Goal: Task Accomplishment & Management: Complete application form

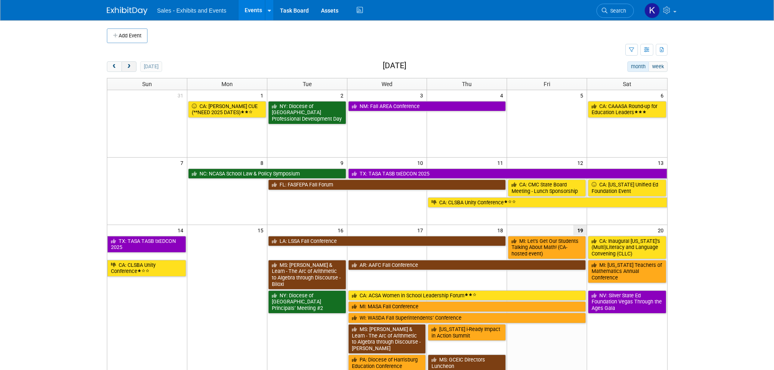
click at [129, 69] on button "next" at bounding box center [128, 66] width 15 height 11
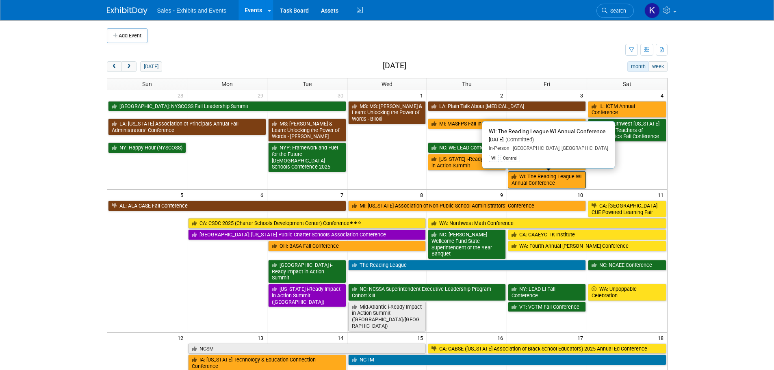
click at [559, 180] on link "WI: The Reading League WI Annual Conference" at bounding box center [547, 179] width 78 height 17
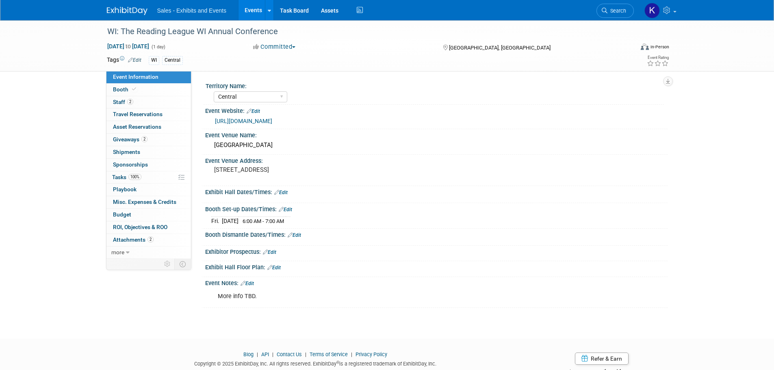
select select "Central"
click at [122, 89] on span "Booth" at bounding box center [125, 89] width 25 height 6
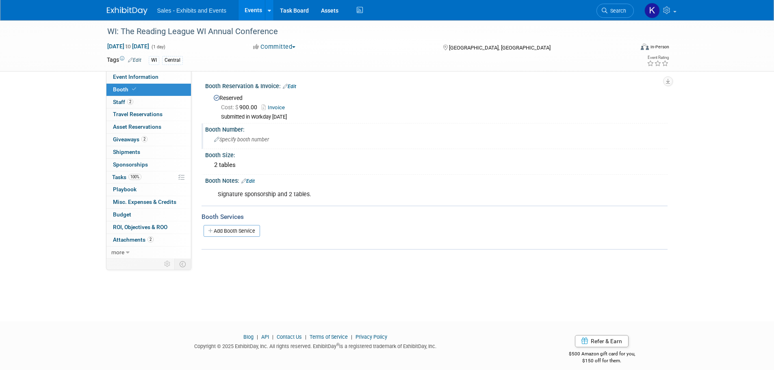
click at [253, 139] on span "Specify booth number" at bounding box center [241, 139] width 55 height 6
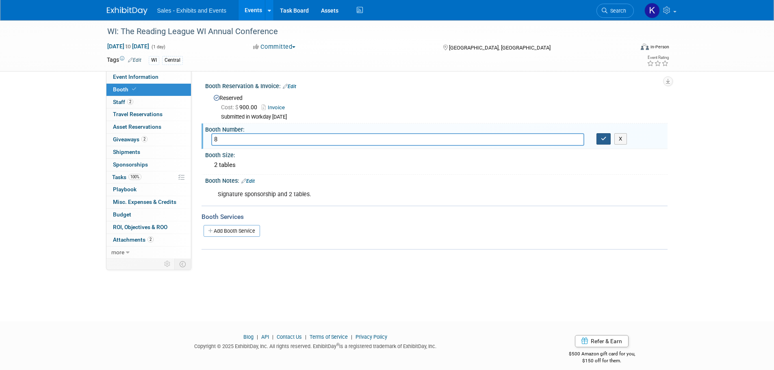
type input "8"
drag, startPoint x: 599, startPoint y: 136, endPoint x: 587, endPoint y: 153, distance: 21.0
click at [598, 136] on button "button" at bounding box center [603, 138] width 15 height 11
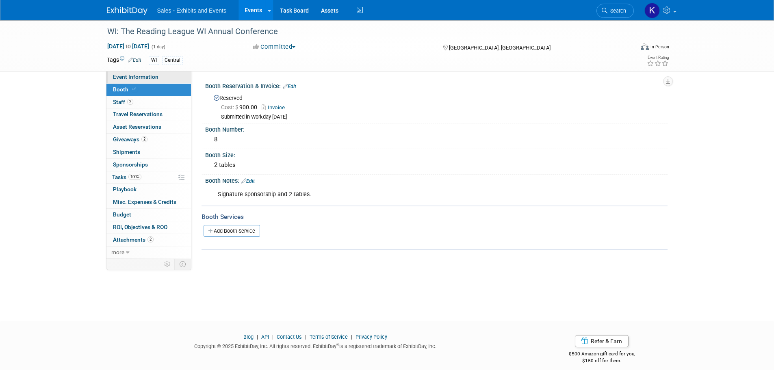
click at [127, 77] on span "Event Information" at bounding box center [135, 77] width 45 height 6
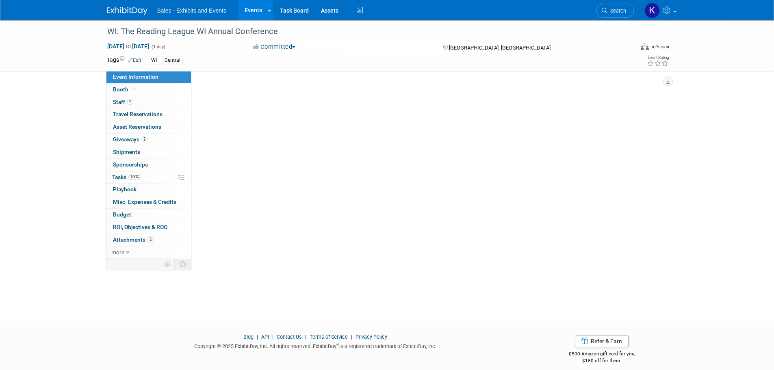
select select "Central"
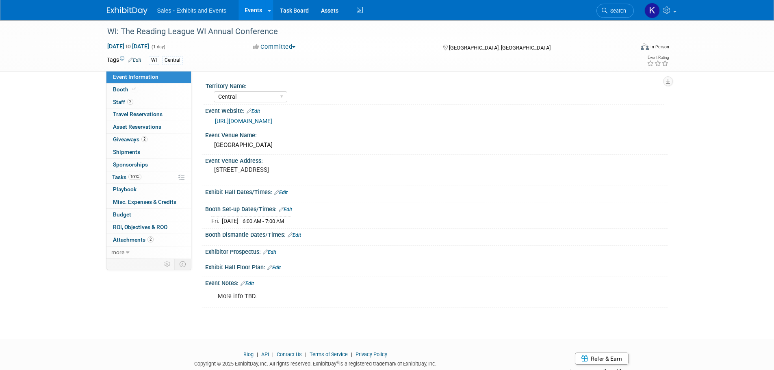
click at [286, 192] on link "Edit" at bounding box center [280, 193] width 13 height 6
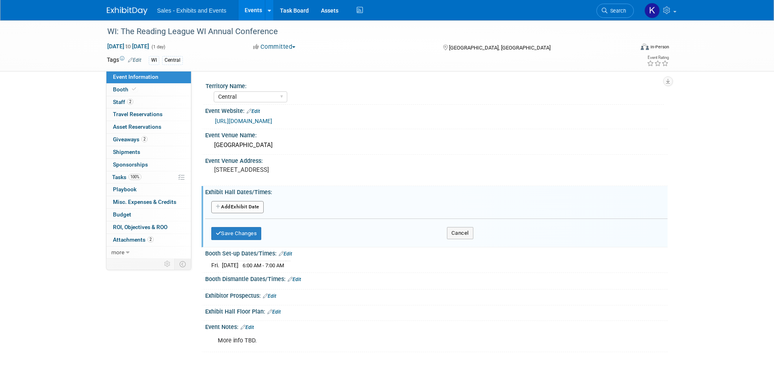
click at [257, 208] on button "Add Another Exhibit Date" at bounding box center [237, 207] width 52 height 12
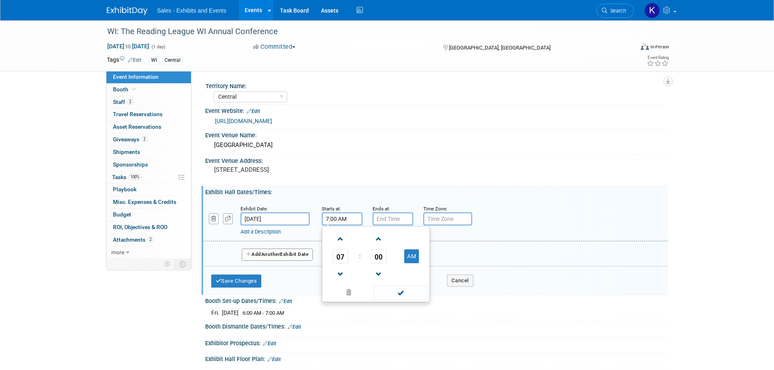
drag, startPoint x: 333, startPoint y: 221, endPoint x: 339, endPoint y: 221, distance: 6.1
click at [333, 220] on input "7:00 AM" at bounding box center [342, 218] width 41 height 13
click at [378, 256] on span "00" at bounding box center [378, 256] width 15 height 15
click at [390, 261] on td "30" at bounding box center [389, 261] width 26 height 22
type input "7:30 AM"
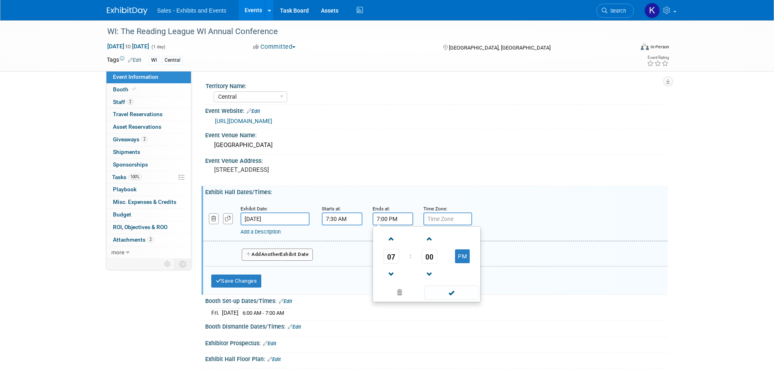
click at [385, 215] on input "7:00 PM" at bounding box center [392, 218] width 41 height 13
click at [396, 277] on span at bounding box center [391, 274] width 14 height 14
click at [397, 277] on span at bounding box center [391, 274] width 14 height 14
type input "4:00 PM"
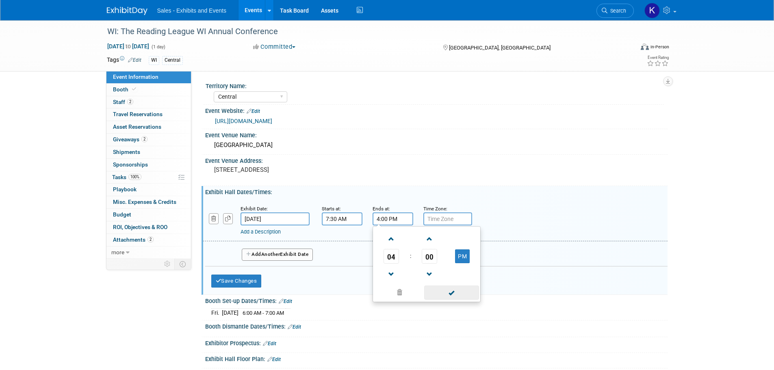
drag, startPoint x: 448, startPoint y: 297, endPoint x: 436, endPoint y: 295, distance: 12.3
click at [448, 297] on span at bounding box center [451, 293] width 55 height 14
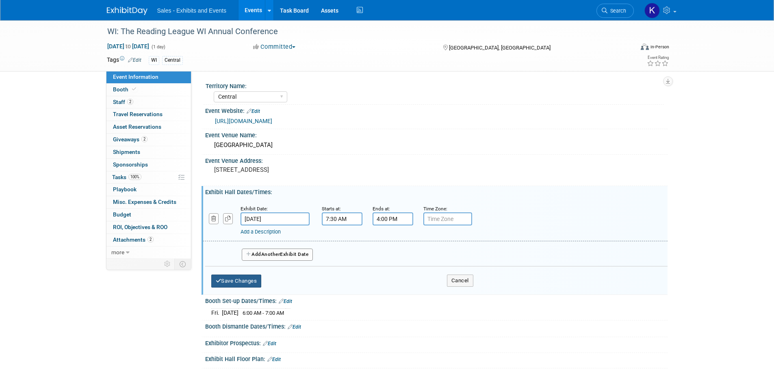
click at [252, 284] on button "Save Changes" at bounding box center [236, 281] width 50 height 13
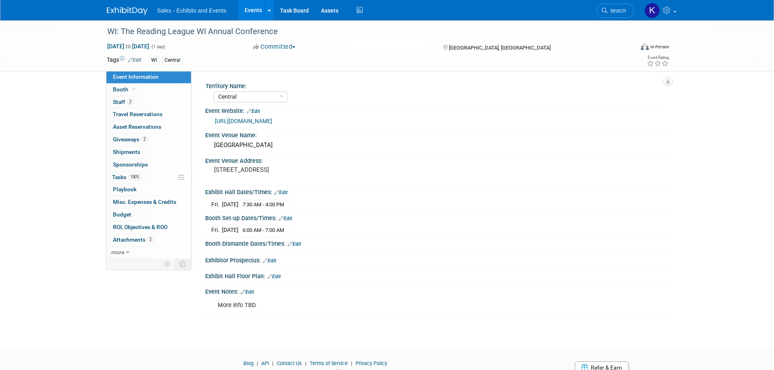
click at [299, 245] on link "Edit" at bounding box center [294, 244] width 13 height 6
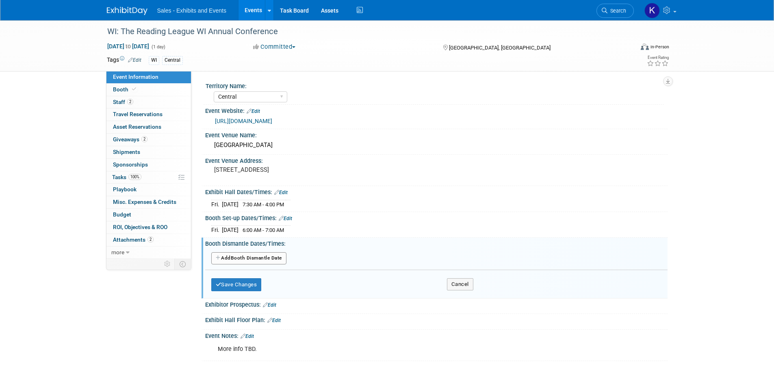
click at [266, 257] on button "Add Another Booth Dismantle Date" at bounding box center [248, 258] width 75 height 12
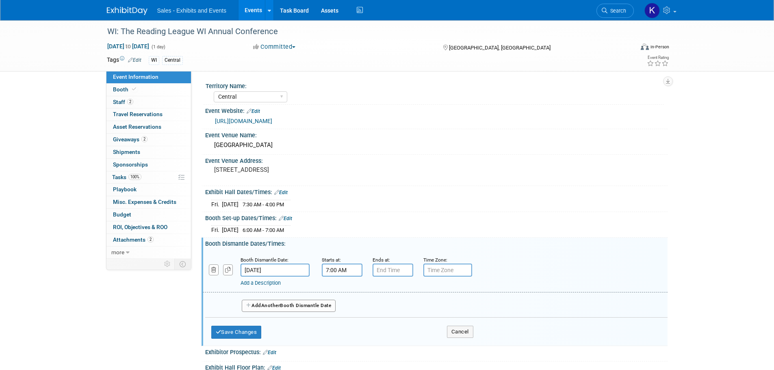
click at [349, 267] on input "7:00 AM" at bounding box center [342, 270] width 41 height 13
click at [342, 320] on span at bounding box center [340, 325] width 14 height 14
click at [343, 320] on span at bounding box center [340, 325] width 14 height 14
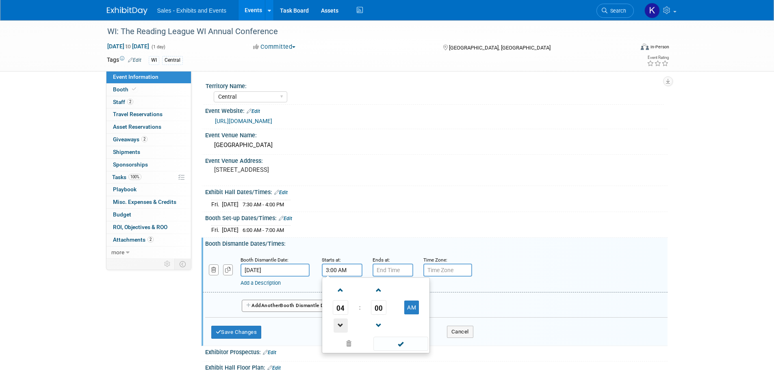
click at [343, 320] on span at bounding box center [340, 325] width 14 height 14
click at [378, 308] on span "00" at bounding box center [378, 307] width 15 height 15
click at [361, 331] on td "45" at bounding box center [363, 334] width 26 height 22
click at [415, 310] on button "AM" at bounding box center [411, 308] width 15 height 14
type input "2:45 PM"
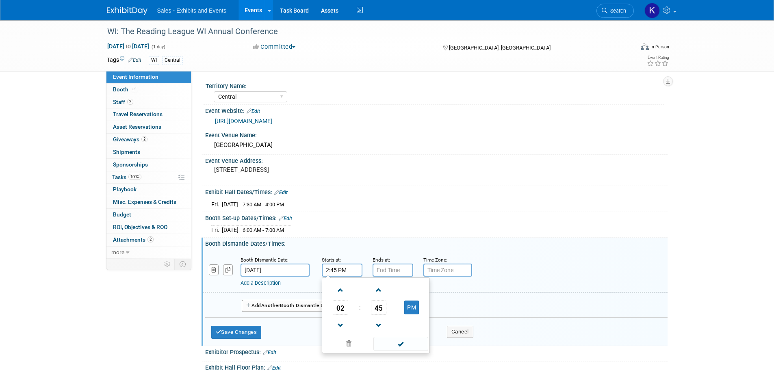
click at [405, 349] on span at bounding box center [400, 344] width 55 height 14
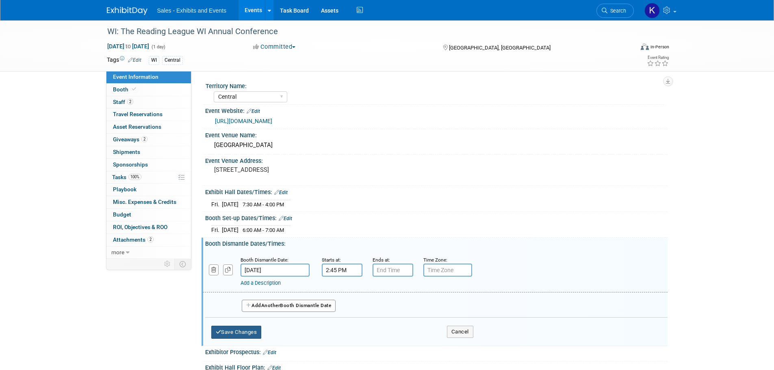
drag, startPoint x: 245, startPoint y: 331, endPoint x: 260, endPoint y: 331, distance: 15.4
click at [246, 332] on button "Save Changes" at bounding box center [236, 332] width 50 height 13
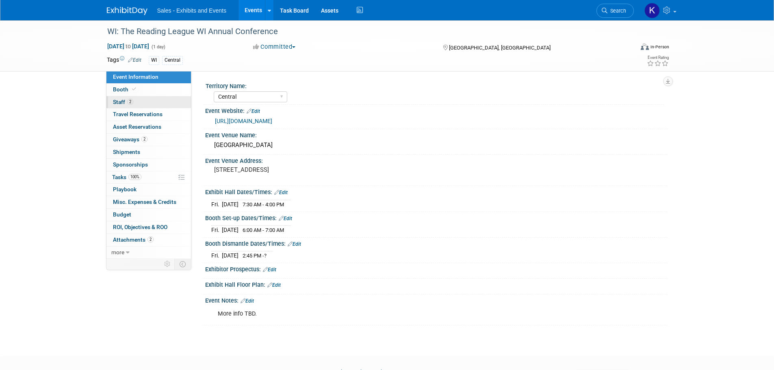
click at [126, 98] on link "2 Staff 2" at bounding box center [148, 102] width 84 height 12
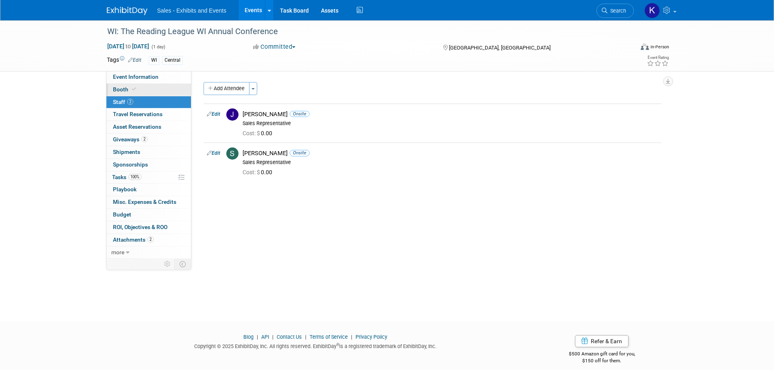
click at [122, 92] on span "Booth" at bounding box center [125, 89] width 25 height 6
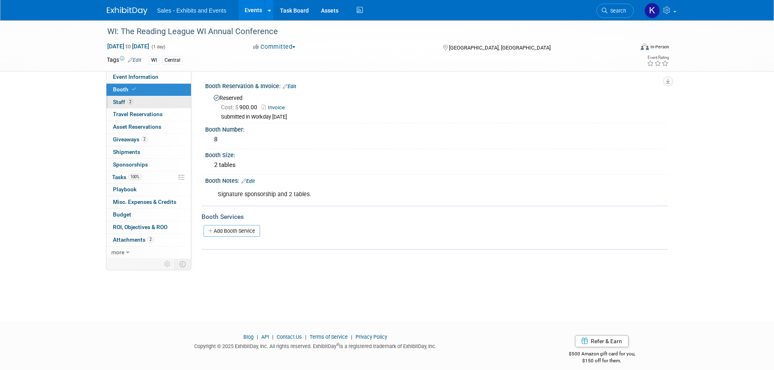
click at [119, 100] on span "Staff 2" at bounding box center [123, 102] width 20 height 6
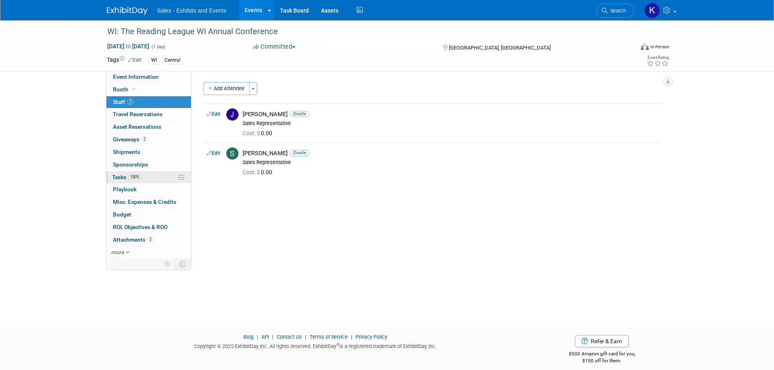
click at [115, 178] on span "Tasks 100%" at bounding box center [126, 177] width 29 height 6
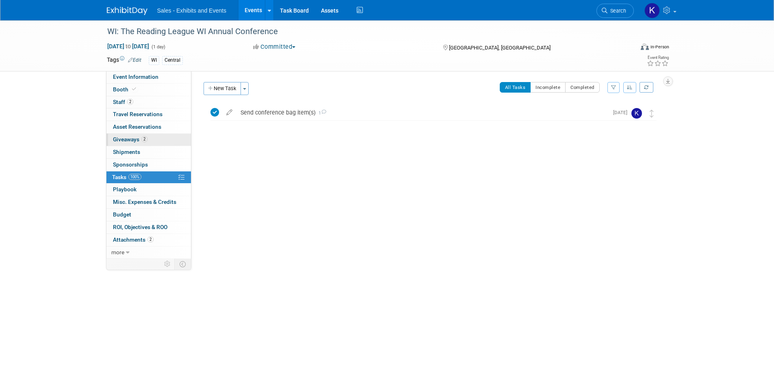
click at [119, 136] on span "Giveaways 2" at bounding box center [130, 139] width 35 height 6
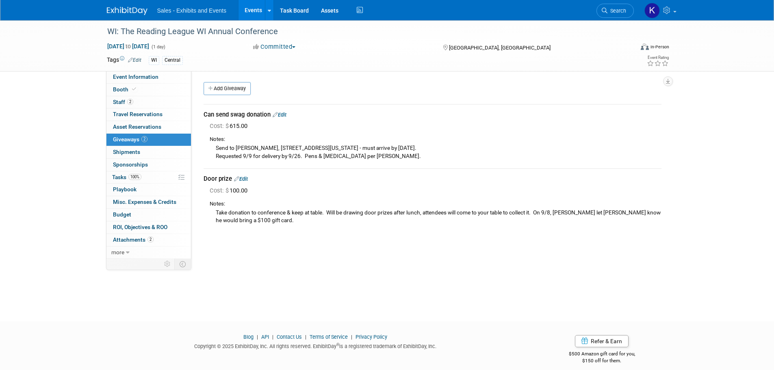
click at [120, 9] on img at bounding box center [127, 11] width 41 height 8
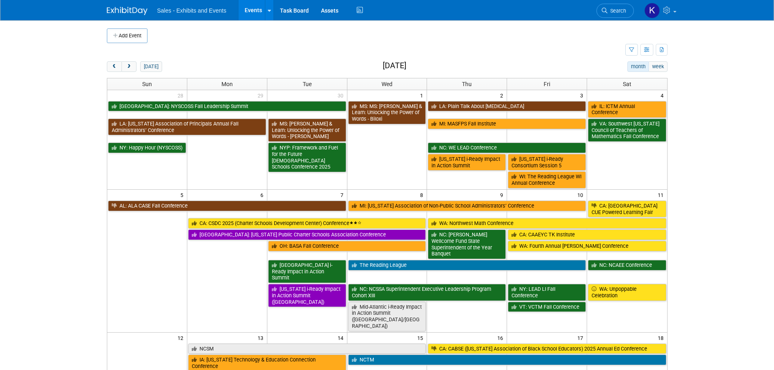
click at [134, 36] on button "Add Event" at bounding box center [127, 35] width 41 height 15
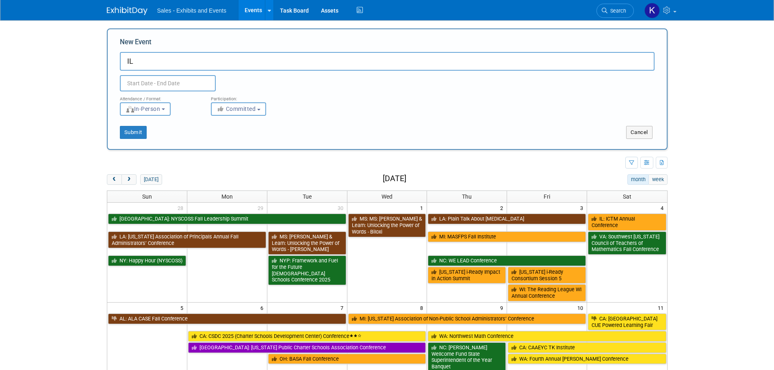
type input "IL"
click at [187, 82] on input "text" at bounding box center [168, 83] width 96 height 16
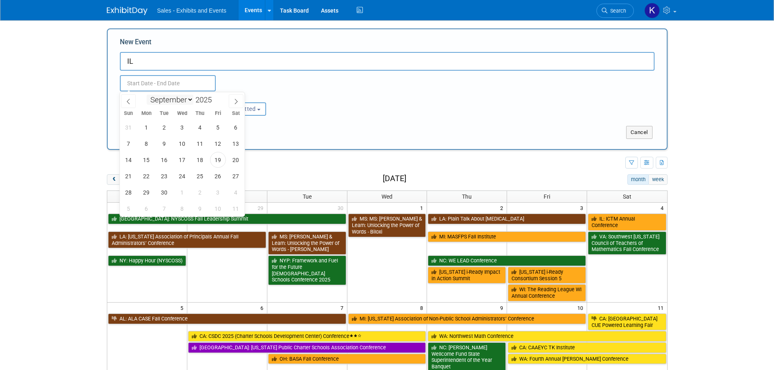
click at [189, 100] on select "January February March April May June July August September October November De…" at bounding box center [170, 100] width 47 height 10
select select "9"
click at [147, 95] on select "January February March April May June July August September October November De…" at bounding box center [170, 100] width 47 height 10
click at [186, 194] on span "29" at bounding box center [182, 192] width 16 height 16
type input "Oct 29, 2025 to Oct 29, 2025"
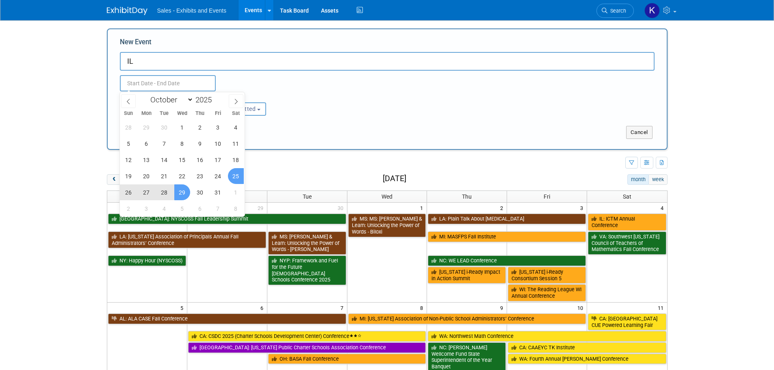
type input "Oct 29, 2025 to Oct 29, 2025"
click at [321, 131] on div "Submit" at bounding box center [224, 132] width 233 height 13
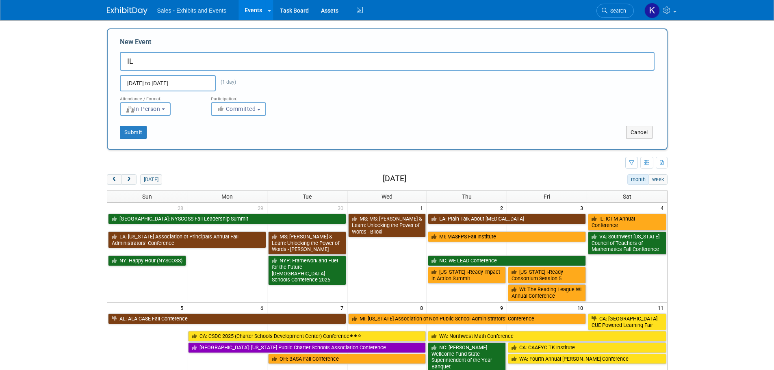
click at [162, 63] on input "IL" at bounding box center [387, 61] width 535 height 19
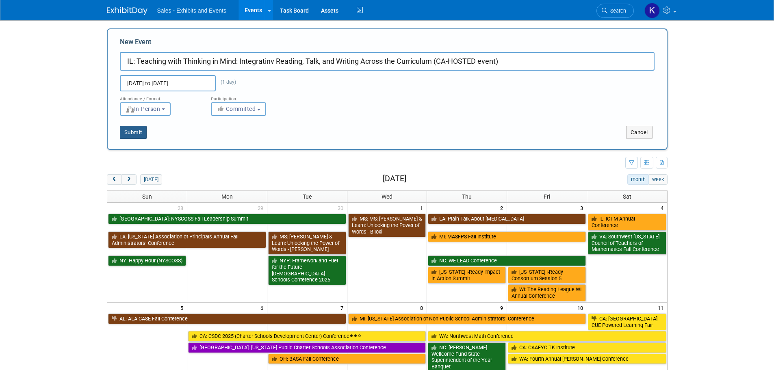
type input "IL: Teaching with Thinking in Mind: Integratinv Reading, Talk, and Writing Acro…"
click at [134, 134] on button "Submit" at bounding box center [133, 132] width 27 height 13
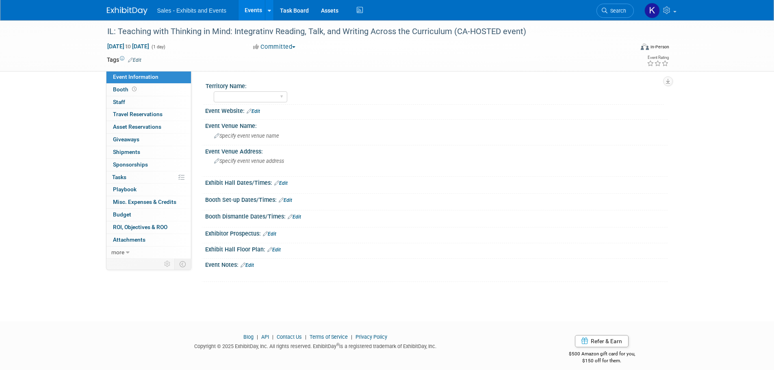
click at [137, 59] on link "Edit" at bounding box center [134, 60] width 13 height 6
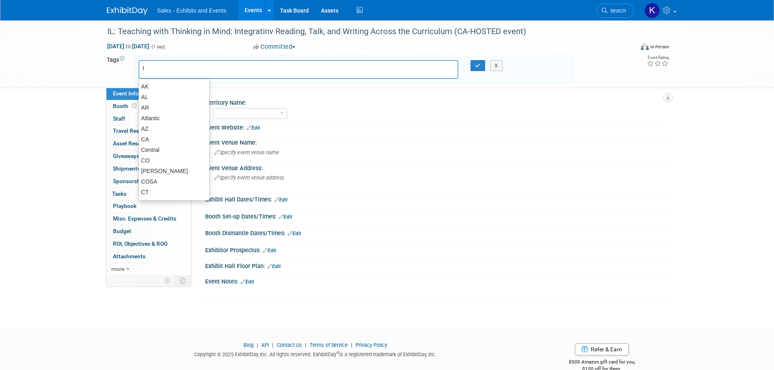
type input "IL"
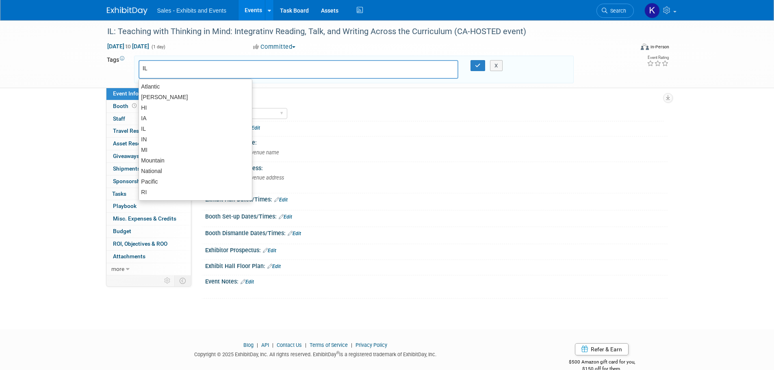
type input "IL"
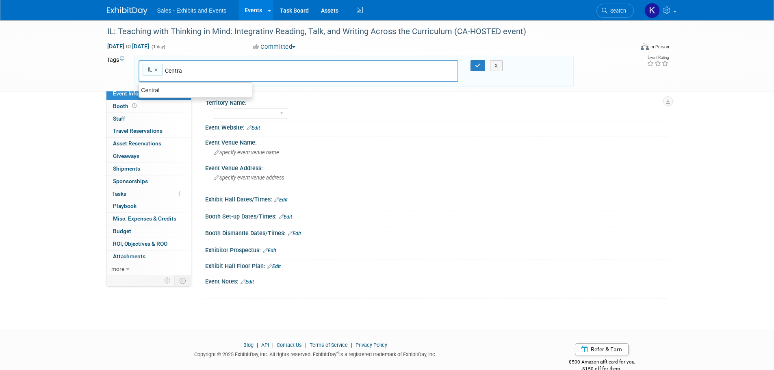
type input "Central"
type input "IL, Central"
drag, startPoint x: 478, startPoint y: 67, endPoint x: 460, endPoint y: 76, distance: 20.2
click at [478, 67] on icon "button" at bounding box center [478, 65] width 6 height 5
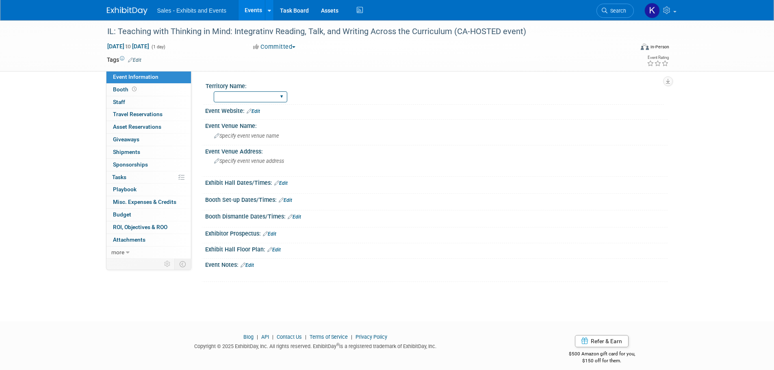
click at [266, 98] on select "Atlantic Southeast Central Southwest Pacific Mountain National Strategic Partne…" at bounding box center [251, 96] width 74 height 11
select select "Central"
click at [214, 91] on select "Atlantic Southeast Central Southwest Pacific Mountain National Strategic Partne…" at bounding box center [251, 96] width 74 height 11
click at [252, 266] on link "Edit" at bounding box center [246, 265] width 13 height 6
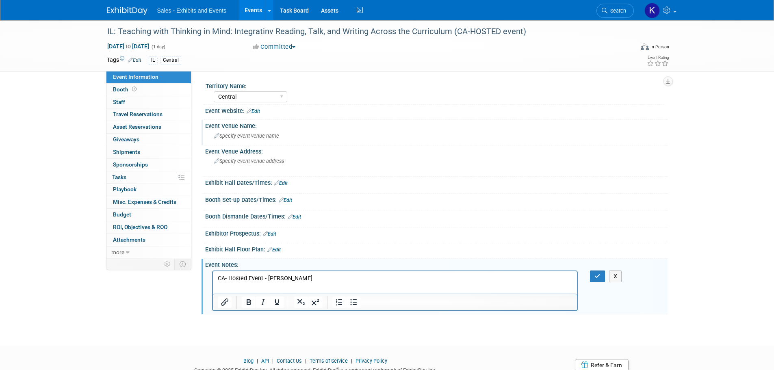
drag, startPoint x: 272, startPoint y: 140, endPoint x: 278, endPoint y: 144, distance: 7.2
click at [272, 141] on div "Specify event venue name" at bounding box center [436, 136] width 450 height 13
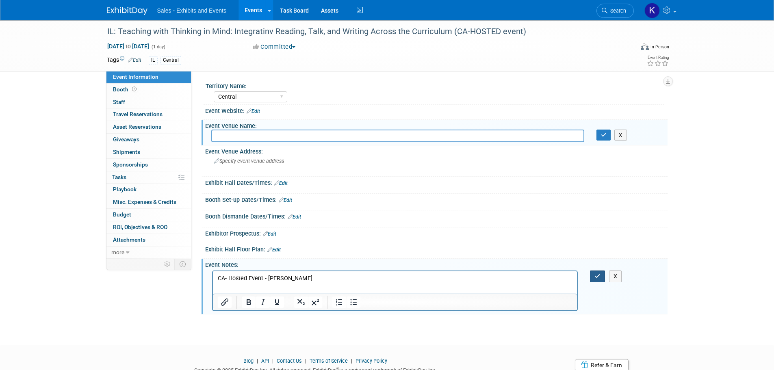
click at [596, 275] on icon "button" at bounding box center [597, 276] width 6 height 6
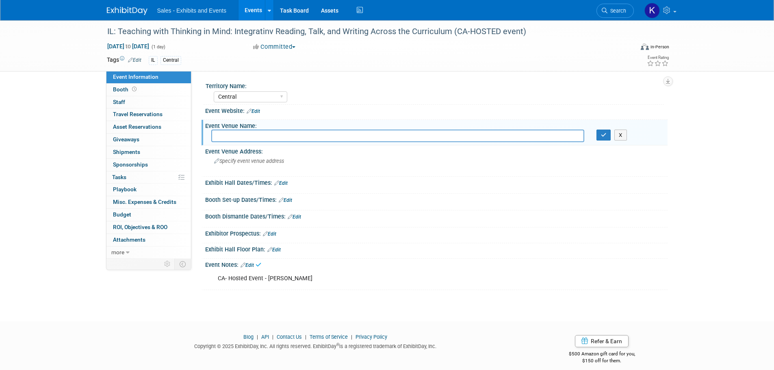
click at [259, 139] on input "text" at bounding box center [397, 136] width 373 height 13
type input "East Peoria Elementary District 86"
click at [610, 134] on button "button" at bounding box center [603, 135] width 15 height 11
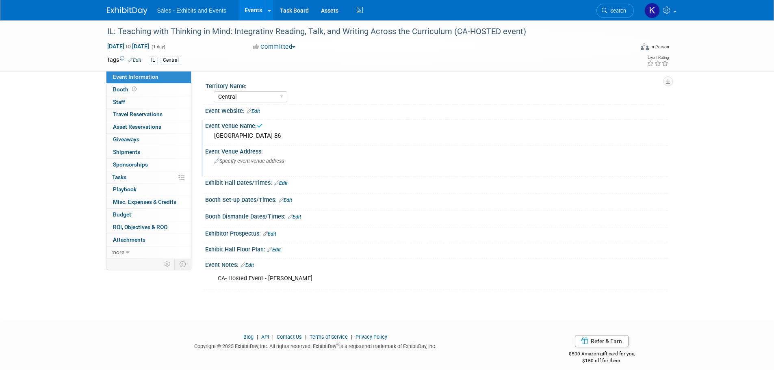
click at [349, 162] on div "Specify event venue address" at bounding box center [301, 164] width 180 height 19
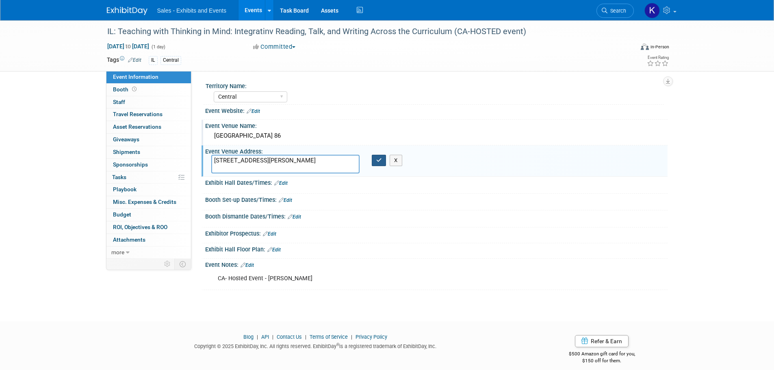
type textarea "601 Taylor St., East Peoria, IL 61611"
click at [375, 160] on button "button" at bounding box center [379, 160] width 15 height 11
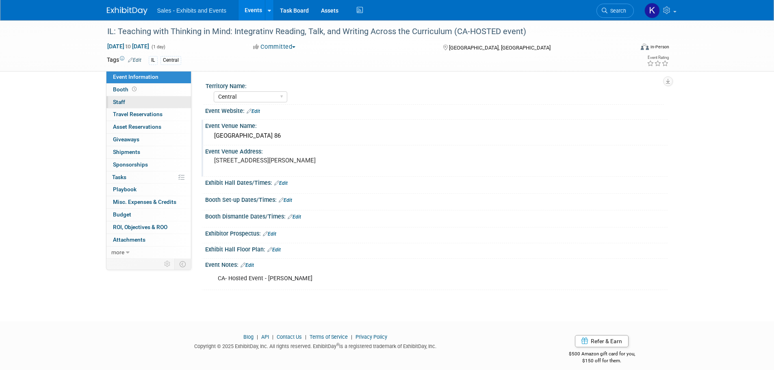
drag, startPoint x: 124, startPoint y: 91, endPoint x: 126, endPoint y: 96, distance: 4.8
click at [124, 91] on span "Booth" at bounding box center [125, 89] width 25 height 6
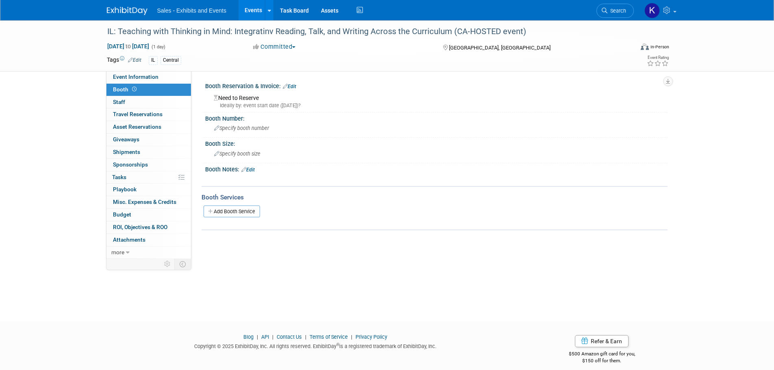
drag, startPoint x: 112, startPoint y: 99, endPoint x: 125, endPoint y: 92, distance: 14.9
click at [112, 99] on link "0 Staff 0" at bounding box center [148, 102] width 84 height 12
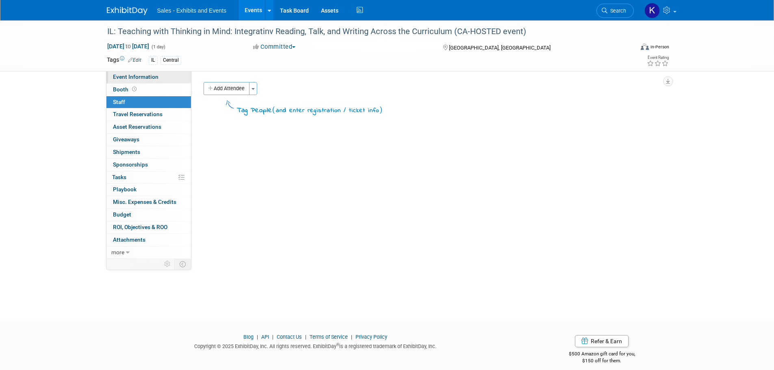
click at [133, 76] on span "Event Information" at bounding box center [135, 77] width 45 height 6
select select "Central"
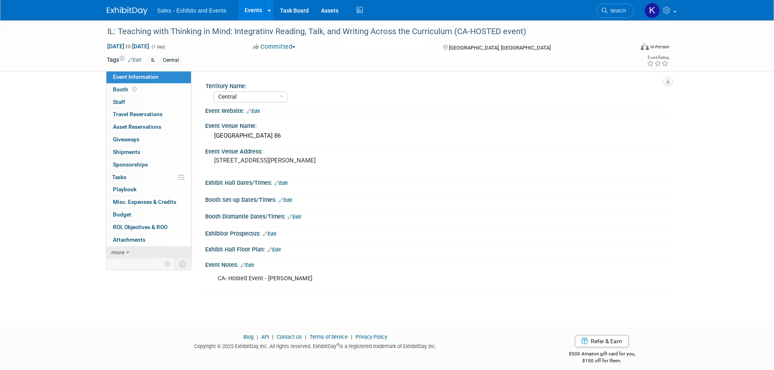
click at [122, 251] on span "more" at bounding box center [117, 252] width 13 height 6
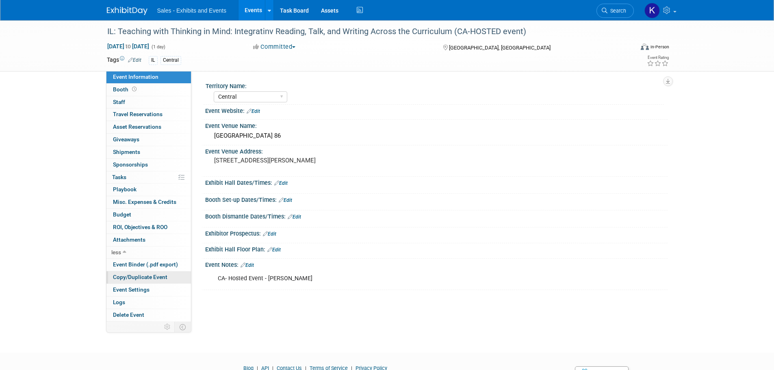
click at [142, 279] on span "Copy/Duplicate Event" at bounding box center [140, 277] width 54 height 6
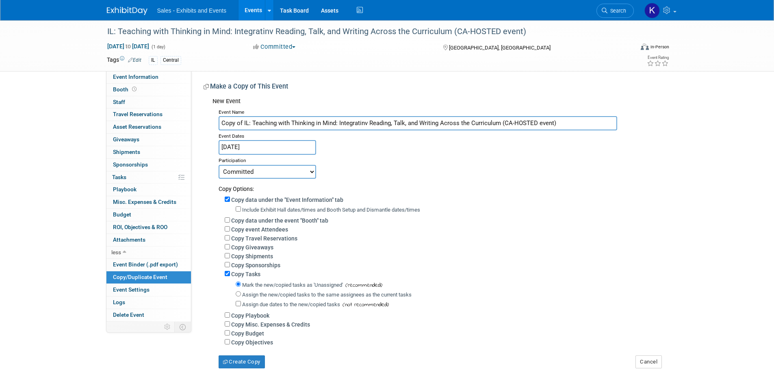
drag, startPoint x: 241, startPoint y: 122, endPoint x: 218, endPoint y: 124, distance: 23.2
click at [219, 124] on input "Copy of IL: Teaching with Thinking in Mind: Integratinv Reading, Talk, and Writ…" at bounding box center [418, 123] width 398 height 14
type input "IL: Teaching with Thinking in Mind: Integratinv Reading, Talk, and Writing Acro…"
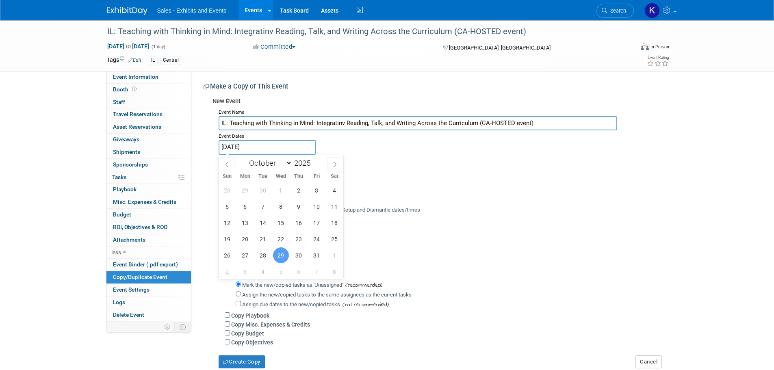
click at [261, 145] on input "[DATE]" at bounding box center [267, 147] width 97 height 14
click at [302, 255] on span "30" at bounding box center [299, 255] width 16 height 16
type input "[DATE]"
click at [448, 175] on div "Committed Considering Not Going" at bounding box center [440, 172] width 443 height 14
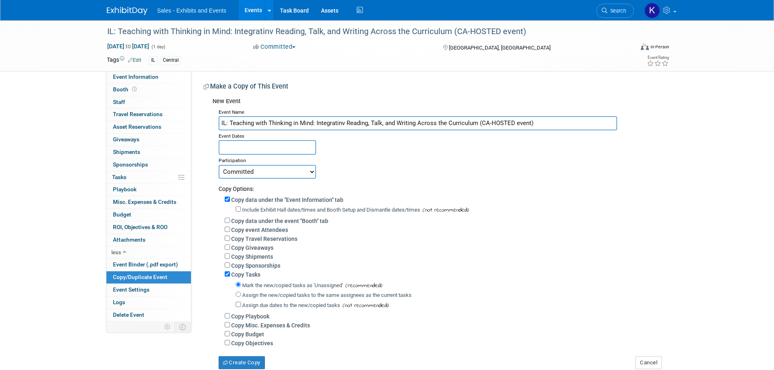
click at [279, 144] on input "text" at bounding box center [267, 147] width 97 height 14
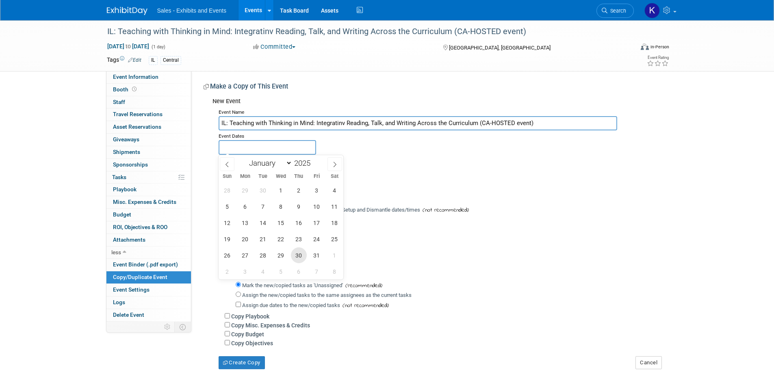
click at [301, 256] on span "30" at bounding box center [299, 255] width 16 height 16
type input "[DATE]"
click at [301, 256] on span "30" at bounding box center [299, 255] width 16 height 16
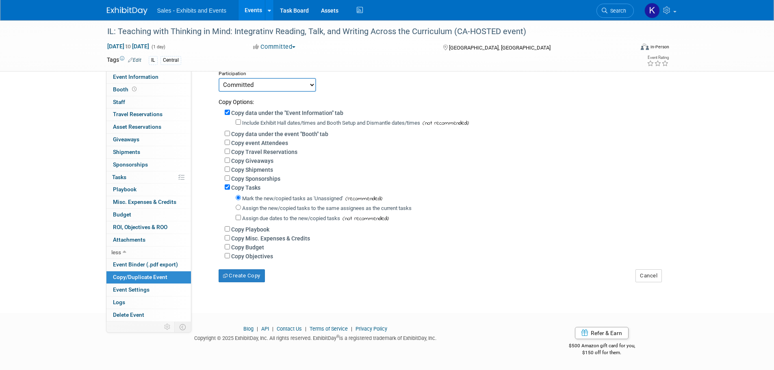
scroll to position [92, 0]
drag, startPoint x: 238, startPoint y: 275, endPoint x: 267, endPoint y: 279, distance: 28.6
click at [238, 276] on button "Create Copy" at bounding box center [242, 275] width 46 height 13
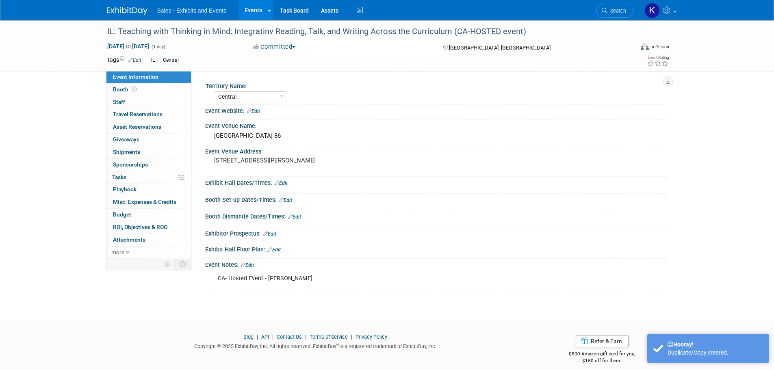
select select "Central"
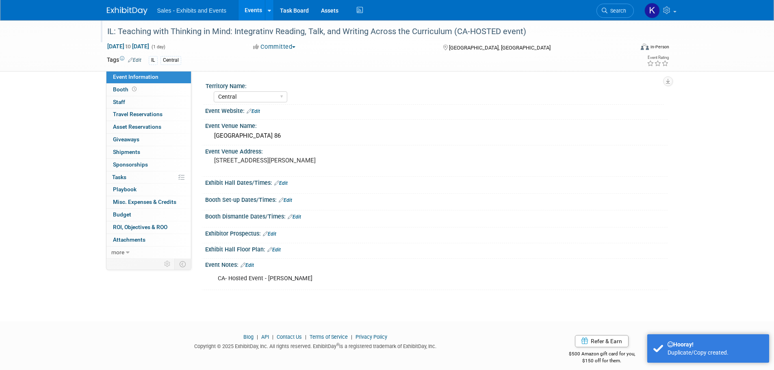
click at [257, 26] on div "IL: Teaching with Thinking in Mind: Integratinv Reading, Talk, and Writing Acro…" at bounding box center [362, 31] width 517 height 15
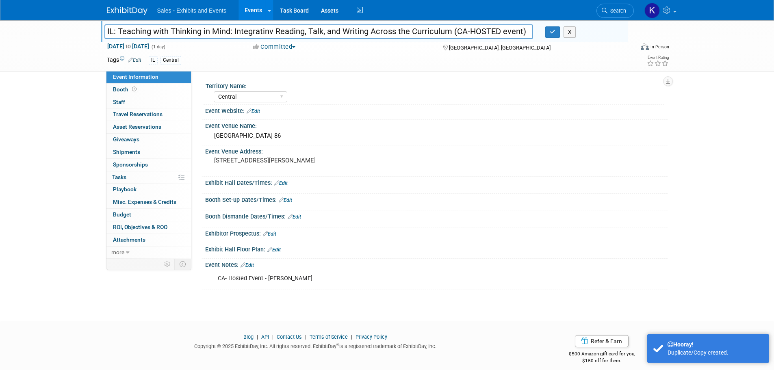
drag, startPoint x: 272, startPoint y: 29, endPoint x: 277, endPoint y: 33, distance: 6.7
click at [272, 30] on input "IL: Teaching with Thinking in Mind: Integratinv Reading, Talk, and Writing Acro…" at bounding box center [318, 31] width 429 height 14
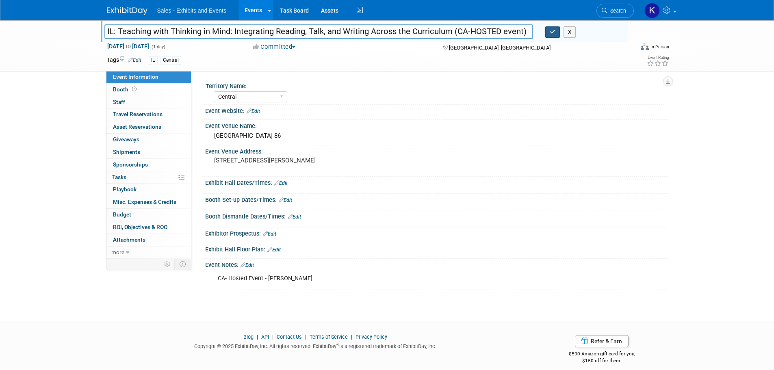
type input "IL: Teaching with Thinking in Mind: Integrating Reading, Talk, and Writing Acro…"
click at [548, 33] on button "button" at bounding box center [552, 31] width 15 height 11
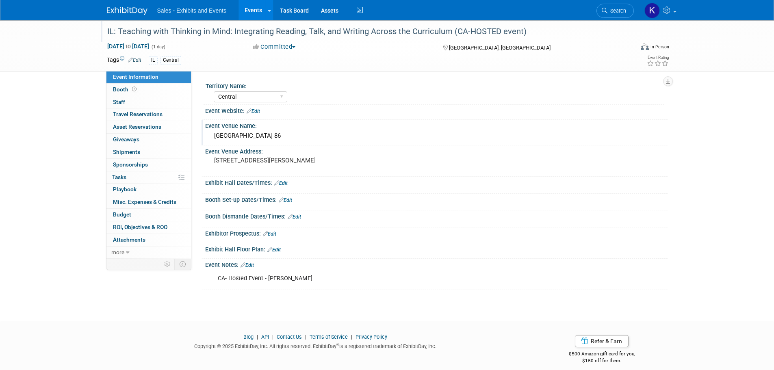
click at [281, 134] on div "[GEOGRAPHIC_DATA] 86" at bounding box center [436, 136] width 450 height 13
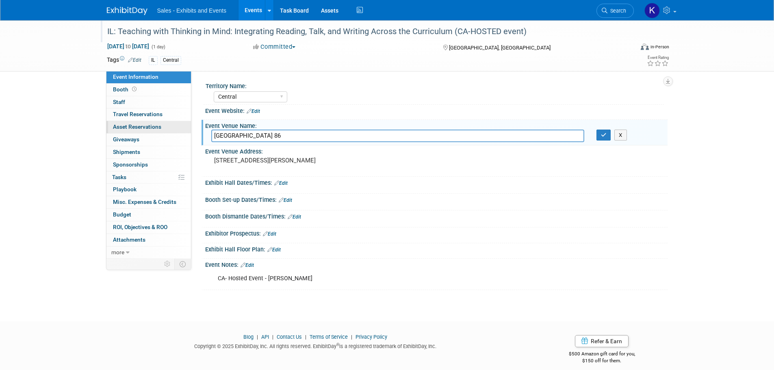
drag, startPoint x: 318, startPoint y: 139, endPoint x: 177, endPoint y: 123, distance: 142.7
click at [173, 136] on div "Event Information Event Info Booth Booth 0 Staff 0 Staff 0 Travel Reservations …" at bounding box center [387, 155] width 573 height 270
type input "[PERSON_NAME] Wrestling Center"
click at [606, 137] on icon "button" at bounding box center [604, 134] width 6 height 5
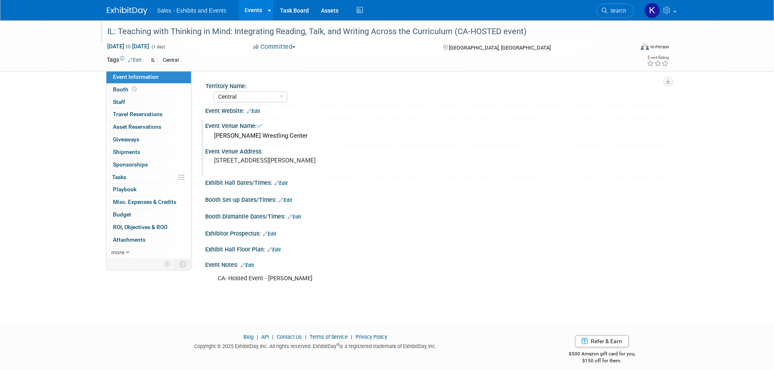
click at [390, 160] on div "[STREET_ADDRESS][PERSON_NAME]" at bounding box center [301, 164] width 180 height 19
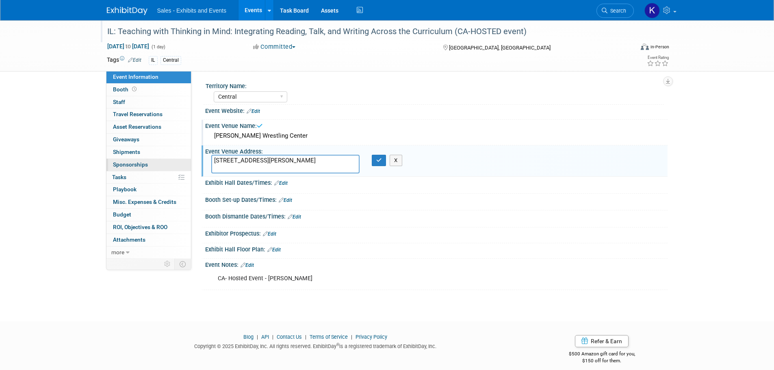
drag, startPoint x: 325, startPoint y: 157, endPoint x: 137, endPoint y: 165, distance: 187.4
click at [137, 165] on div "Event Information Event Info Booth Booth 0 Staff 0 Staff 0 Travel Reservations …" at bounding box center [387, 155] width 573 height 270
type textarea "[STREET_ADDRESS]"
click at [377, 160] on icon "button" at bounding box center [379, 160] width 6 height 5
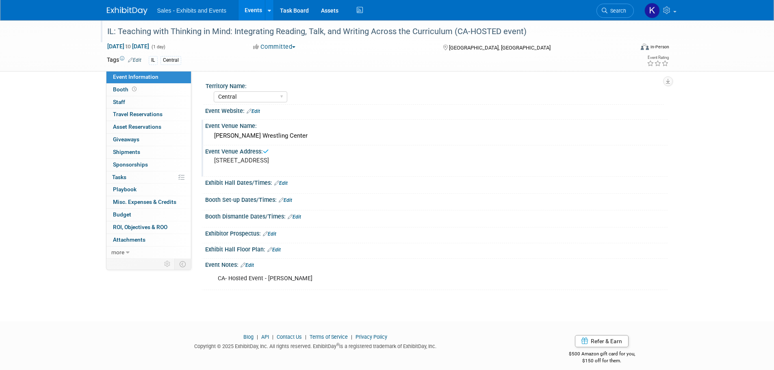
click at [330, 28] on div "IL: Teaching with Thinking in Mind: Integrating Reading, Talk, and Writing Acro…" at bounding box center [362, 31] width 517 height 15
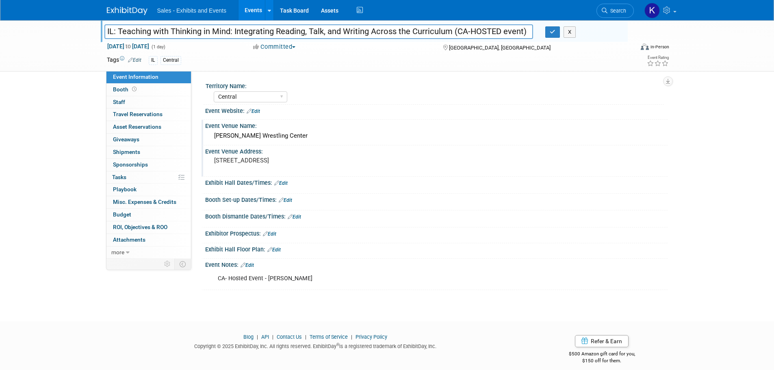
drag, startPoint x: 452, startPoint y: 28, endPoint x: 458, endPoint y: 34, distance: 8.1
click at [452, 30] on input "IL: Teaching with Thinking in Mind: Integrating Reading, Talk, and Writing Acro…" at bounding box center [318, 31] width 429 height 14
type input "IL: Teaching with Thinking in Mind: Integrating Reading, Talk, and Writing Acro…"
click at [556, 33] on button "button" at bounding box center [552, 31] width 15 height 11
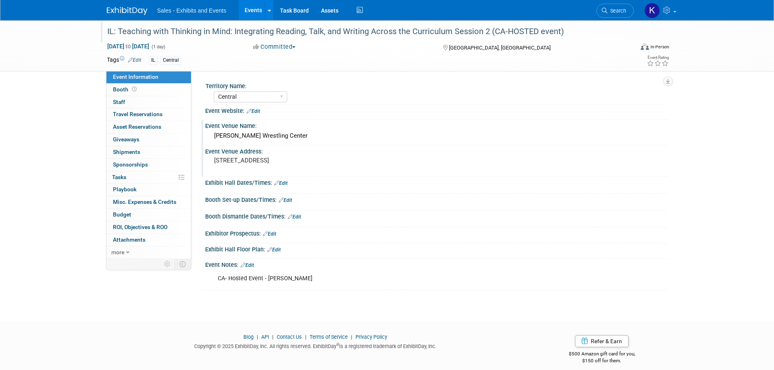
click at [136, 9] on img at bounding box center [127, 11] width 41 height 8
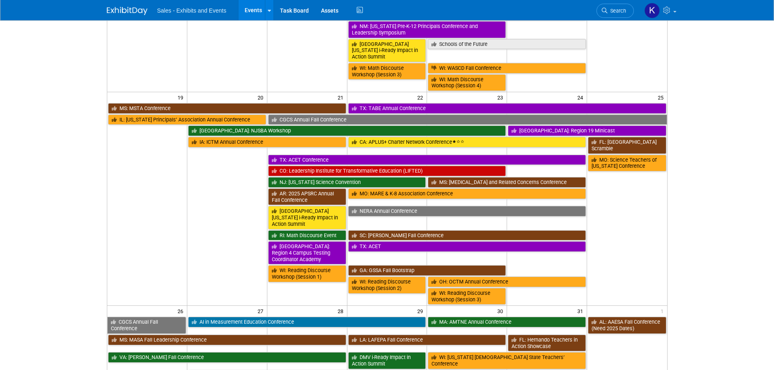
scroll to position [487, 0]
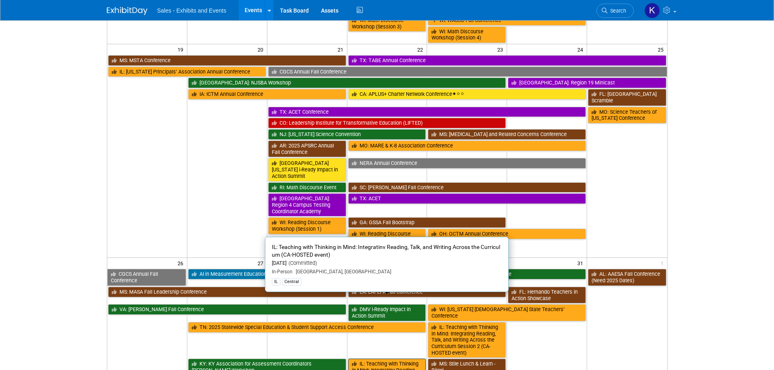
click at [392, 359] on link "IL: Teaching with Thinking in Mind: Integratinv Reading, Talk, and Writing Acro…" at bounding box center [387, 374] width 78 height 30
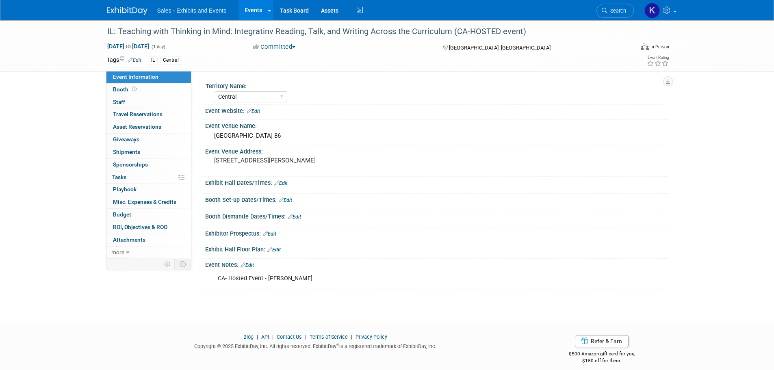
select select "Central"
click at [271, 31] on div "IL: Teaching with Thinking in Mind: Integratinv Reading, Talk, and Writing Acro…" at bounding box center [362, 31] width 517 height 15
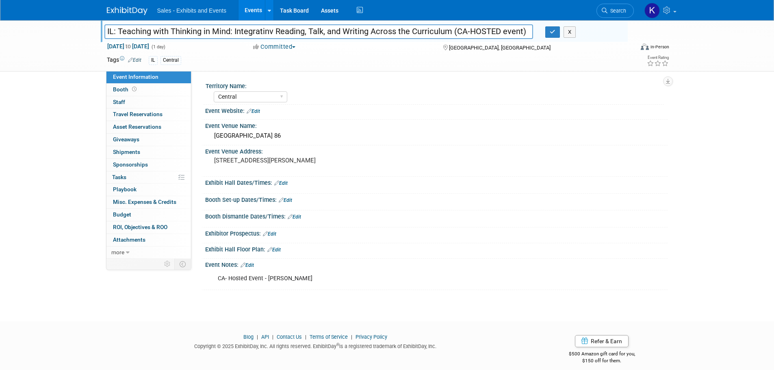
click at [273, 29] on input "IL: Teaching with Thinking in Mind: Integratinv Reading, Talk, and Writing Acro…" at bounding box center [318, 31] width 429 height 14
click at [452, 31] on input "IL: Teaching with Thinking in Mind: Integrating Reading, Talk, and Writing Acro…" at bounding box center [318, 31] width 429 height 14
type input "IL: Teaching with Thinking in Mind: Integrating Reading, Talk, and Writing Acro…"
click at [559, 32] on button "button" at bounding box center [552, 31] width 15 height 11
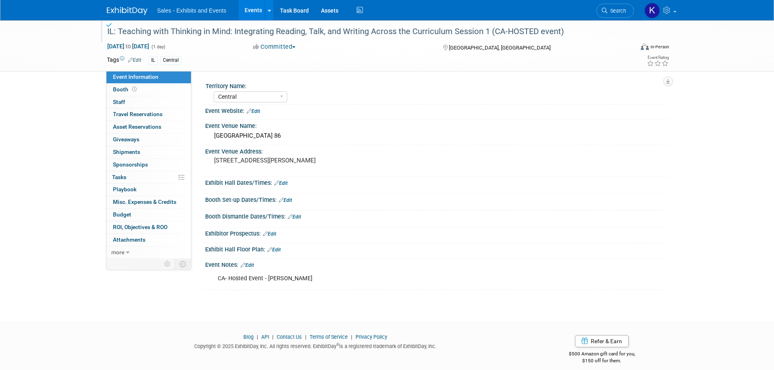
drag, startPoint x: 113, startPoint y: 13, endPoint x: 123, endPoint y: 18, distance: 11.1
click at [114, 14] on img at bounding box center [127, 11] width 41 height 8
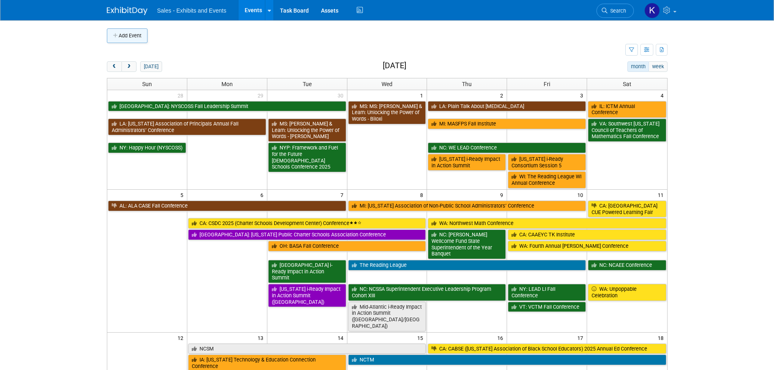
click at [132, 35] on button "Add Event" at bounding box center [127, 35] width 41 height 15
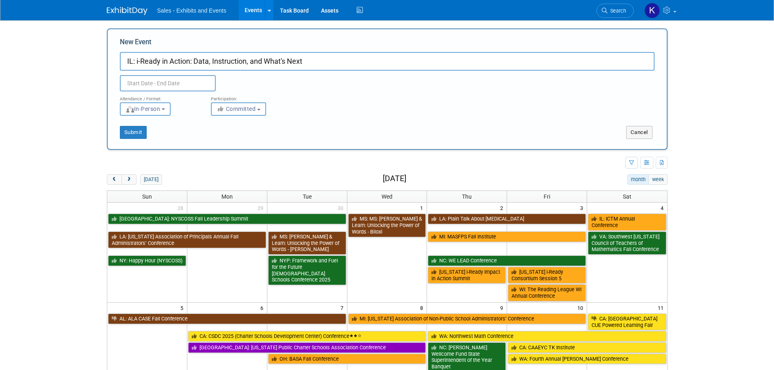
type input "IL: i-Ready in Action: Data, Instruction, and What's Next"
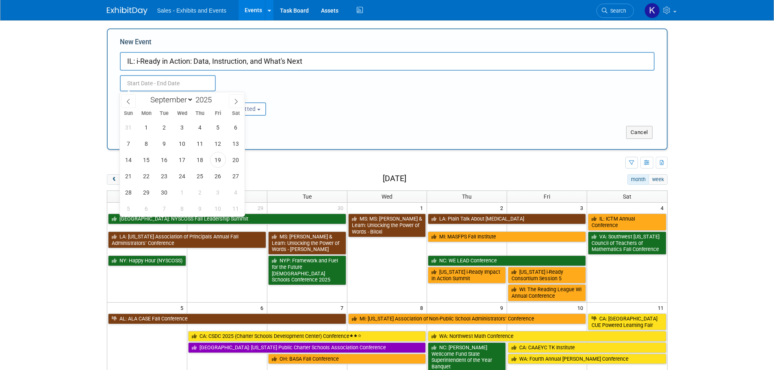
click at [176, 84] on input "text" at bounding box center [168, 83] width 96 height 16
click at [191, 100] on select "January February March April May June July August September October November De…" at bounding box center [170, 100] width 47 height 10
select select "9"
click at [147, 95] on select "January February March April May June July August September October November De…" at bounding box center [170, 100] width 47 height 10
click at [185, 193] on span "29" at bounding box center [182, 192] width 16 height 16
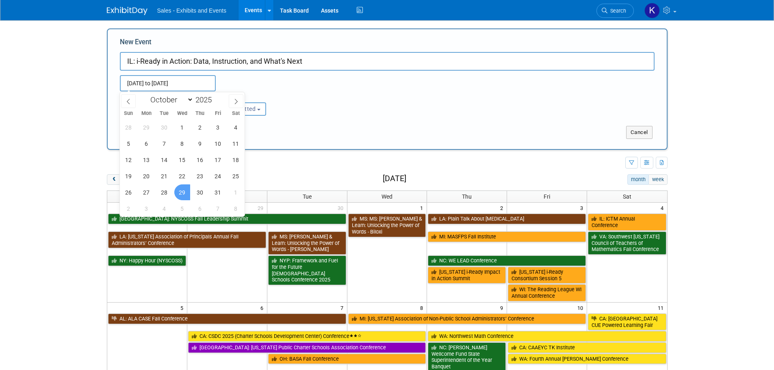
click at [186, 193] on span "29" at bounding box center [182, 192] width 16 height 16
type input "Oct 29, 2025 to Oct 29, 2025"
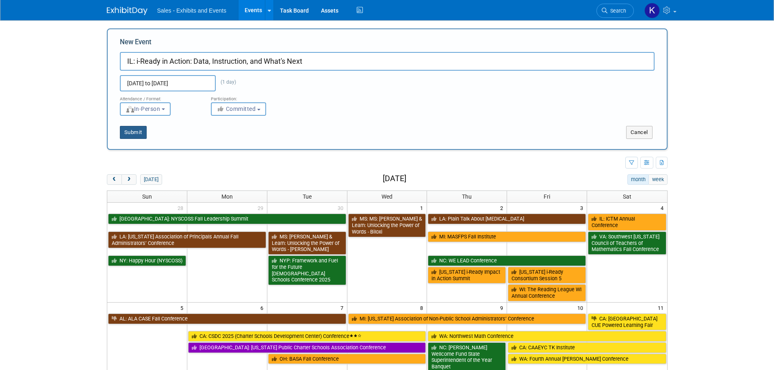
click at [137, 129] on button "Submit" at bounding box center [133, 132] width 27 height 13
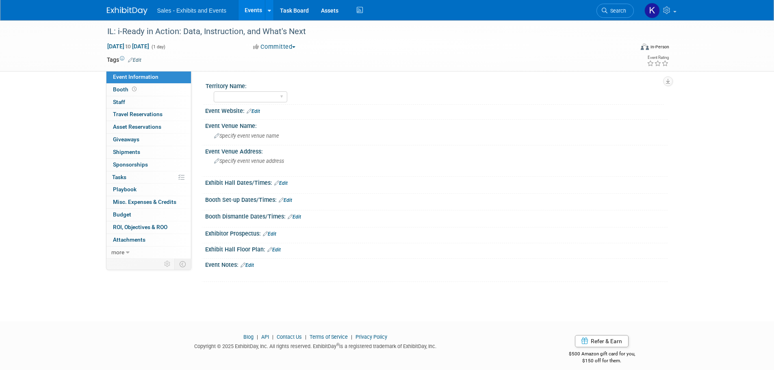
click at [135, 59] on link "Edit" at bounding box center [134, 60] width 13 height 6
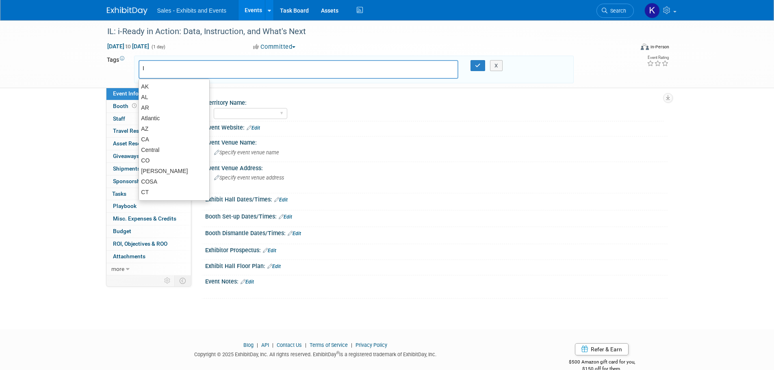
type input "IL"
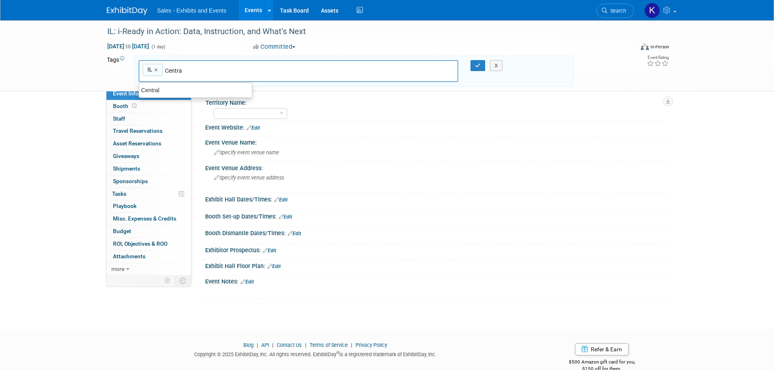
type input "Central"
type input "IL, Central"
drag, startPoint x: 478, startPoint y: 65, endPoint x: 474, endPoint y: 73, distance: 8.0
click at [478, 67] on icon "button" at bounding box center [478, 65] width 6 height 5
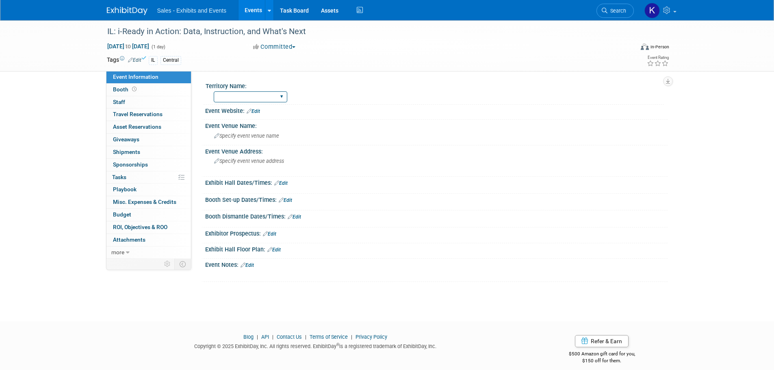
click at [281, 97] on select "Atlantic Southeast Central Southwest Pacific Mountain National Strategic Partne…" at bounding box center [251, 96] width 74 height 11
select select "Central"
click at [214, 91] on select "Atlantic Southeast Central Southwest Pacific Mountain National Strategic Partne…" at bounding box center [251, 96] width 74 height 11
click at [258, 135] on span "Specify event venue name" at bounding box center [246, 136] width 65 height 6
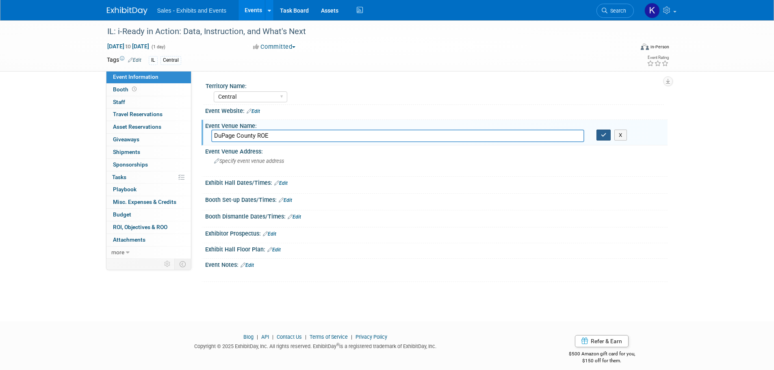
type input "DuPage County ROE"
click at [604, 134] on icon "button" at bounding box center [604, 134] width 6 height 5
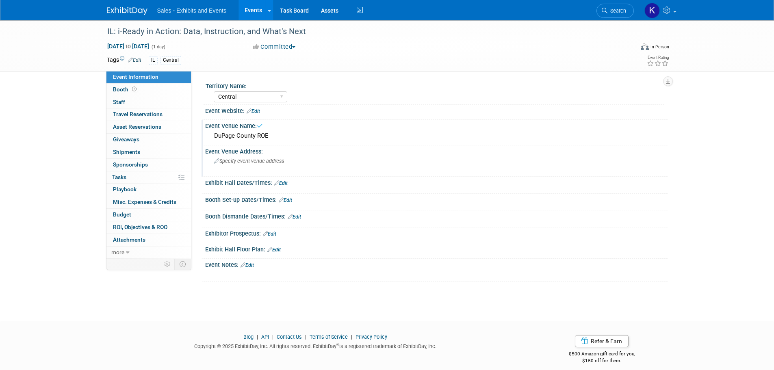
click at [271, 162] on span "Specify event venue address" at bounding box center [249, 161] width 70 height 6
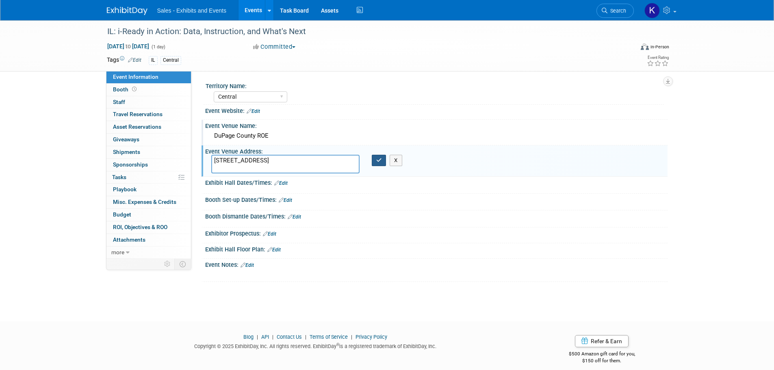
type textarea "[STREET_ADDRESS]"
drag, startPoint x: 380, startPoint y: 159, endPoint x: 354, endPoint y: 194, distance: 43.9
click at [380, 160] on icon "button" at bounding box center [379, 160] width 6 height 5
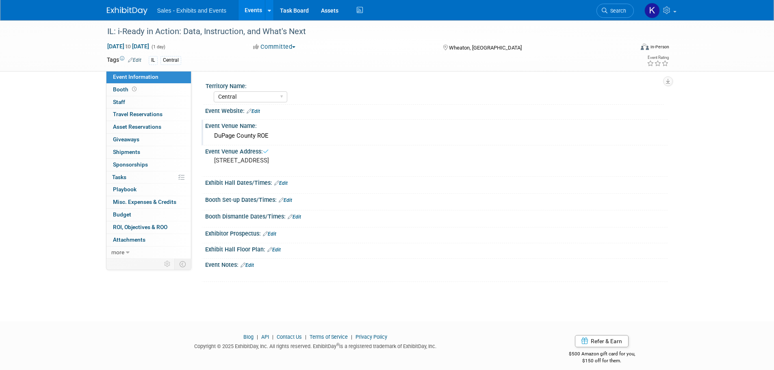
click at [251, 264] on link "Edit" at bounding box center [246, 265] width 13 height 6
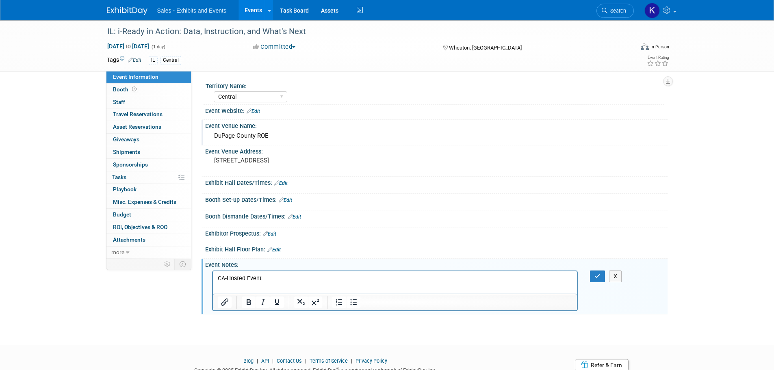
drag, startPoint x: 593, startPoint y: 277, endPoint x: 589, endPoint y: 282, distance: 7.2
click at [593, 277] on button "button" at bounding box center [597, 277] width 15 height 12
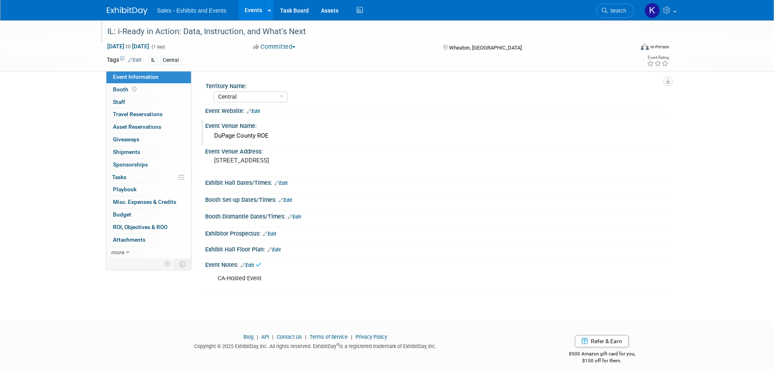
click at [278, 35] on div "IL: i-Ready in Action: Data, Instruction, and What's Next" at bounding box center [362, 31] width 517 height 15
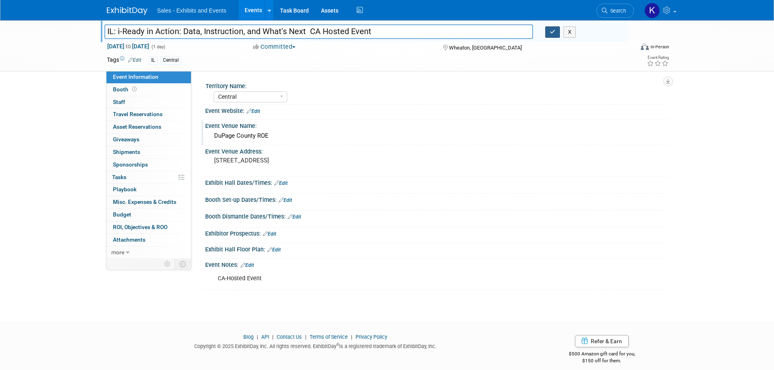
type input "IL: i-Ready in Action: Data, Instruction, and What's Next CA Hosted Event"
click at [554, 30] on icon "button" at bounding box center [553, 31] width 6 height 5
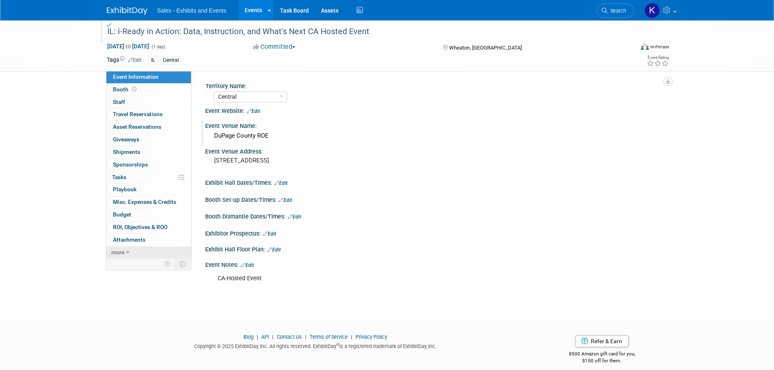
click at [128, 249] on link "more" at bounding box center [148, 253] width 84 height 12
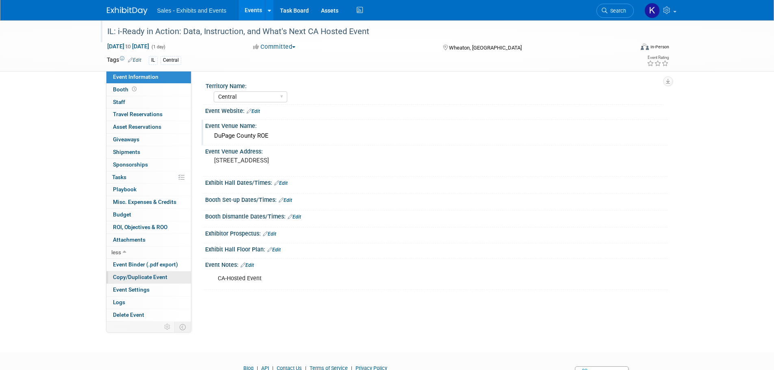
drag, startPoint x: 144, startPoint y: 277, endPoint x: 159, endPoint y: 275, distance: 15.1
click at [144, 277] on span "Copy/Duplicate Event" at bounding box center [140, 277] width 54 height 6
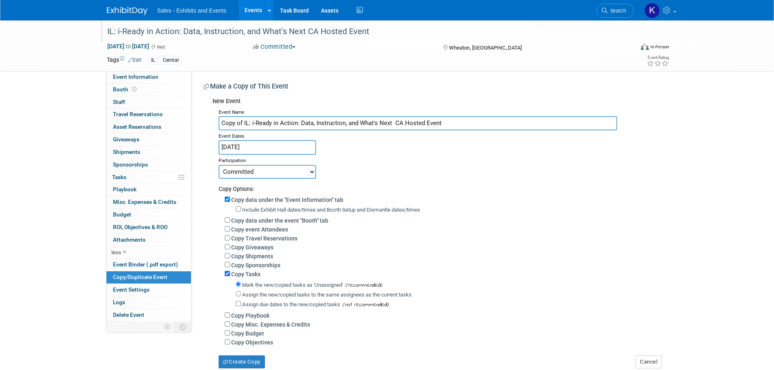
click at [240, 122] on input "Copy of IL: i-Ready in Action: Data, Instruction, and What's Next CA Hosted Eve…" at bounding box center [418, 123] width 398 height 14
drag, startPoint x: 242, startPoint y: 123, endPoint x: 215, endPoint y: 122, distance: 26.4
click at [214, 123] on div "Event Name Copy of IL: i-Ready in Action: Data, Instruction, and What's Next CA…" at bounding box center [436, 237] width 449 height 262
type input "IL: i-Ready in Action: Data, Instruction, and What's Next CA Hosted Event"
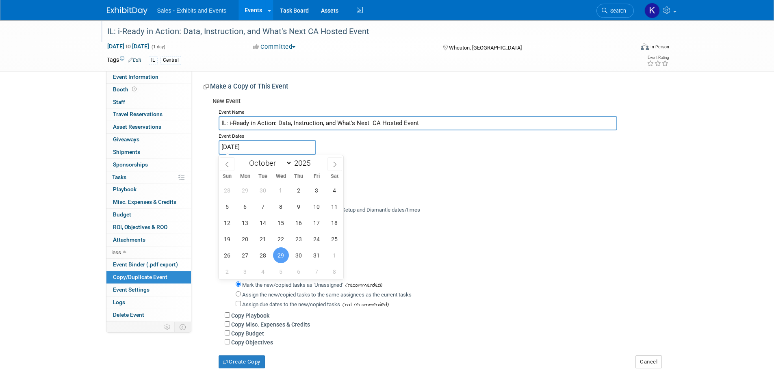
click at [272, 144] on input "Oct 29, 2025" at bounding box center [267, 147] width 97 height 14
click at [301, 252] on span "30" at bounding box center [299, 255] width 16 height 16
type input "Oct 30, 2025"
click at [301, 252] on span "30" at bounding box center [299, 255] width 16 height 16
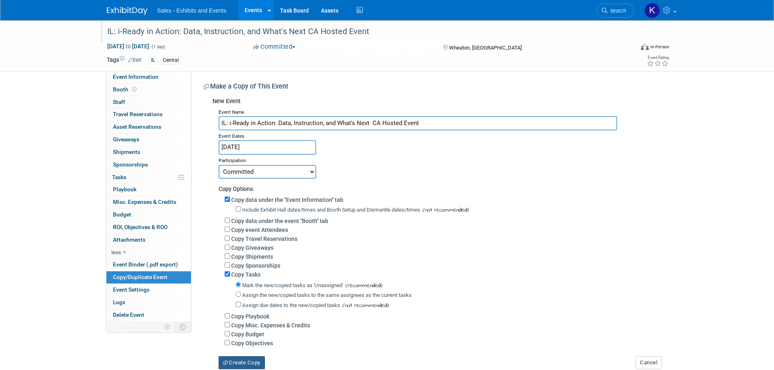
click at [242, 366] on button "Create Copy" at bounding box center [242, 362] width 46 height 13
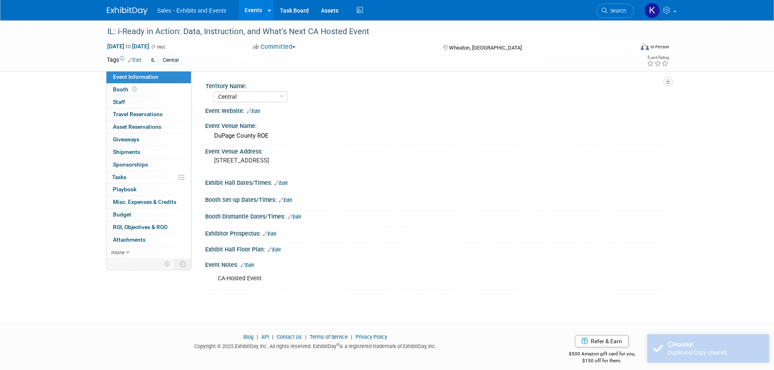
select select "Central"
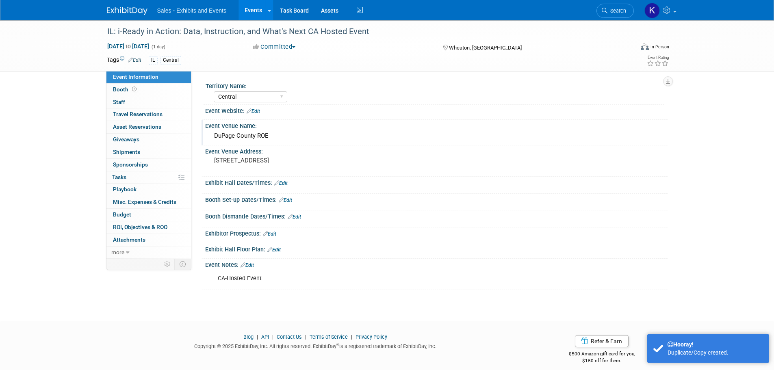
click at [279, 135] on div "DuPage County ROE" at bounding box center [436, 136] width 450 height 13
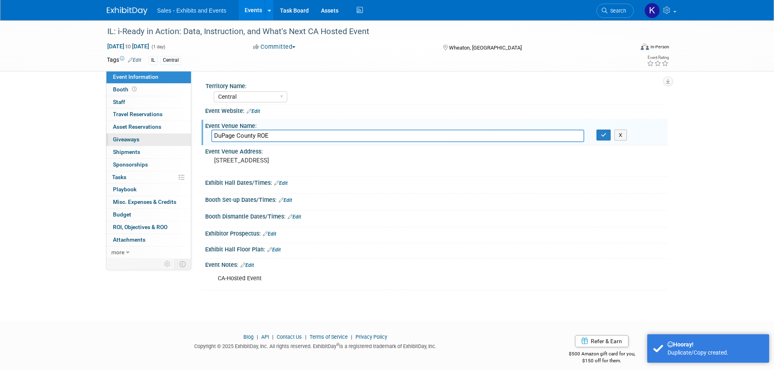
drag, startPoint x: 210, startPoint y: 142, endPoint x: 153, endPoint y: 143, distance: 56.9
click at [149, 144] on div "Event Information Event Info Booth Booth 0 Staff 0 Staff 0 Travel Reservations …" at bounding box center [387, 155] width 573 height 270
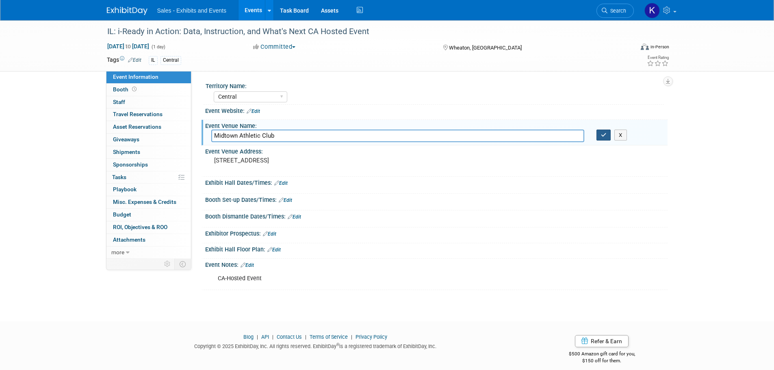
type input "Midtown Athletic Club"
click at [603, 130] on button "button" at bounding box center [603, 135] width 15 height 11
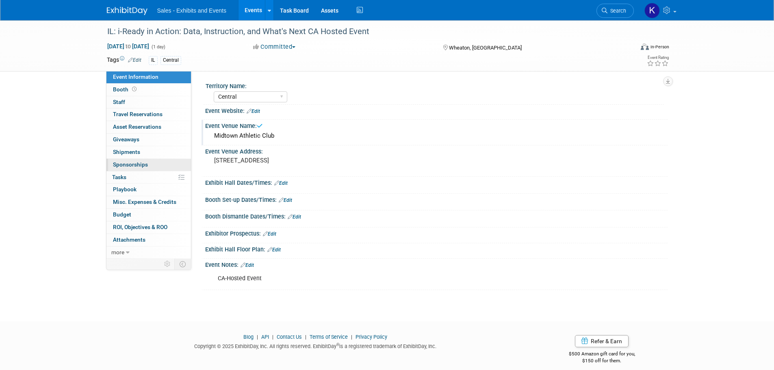
drag, startPoint x: 352, startPoint y: 158, endPoint x: 166, endPoint y: 163, distance: 186.1
click at [166, 163] on div "Event Information Event Info Booth Booth 0 Staff 0 Staff 0 Travel Reservations …" at bounding box center [387, 155] width 573 height 270
drag, startPoint x: 354, startPoint y: 199, endPoint x: 339, endPoint y: 176, distance: 27.3
click at [354, 199] on div "Booth Set-up Dates/Times: Edit" at bounding box center [436, 199] width 462 height 11
drag, startPoint x: 270, startPoint y: 163, endPoint x: 212, endPoint y: 162, distance: 58.5
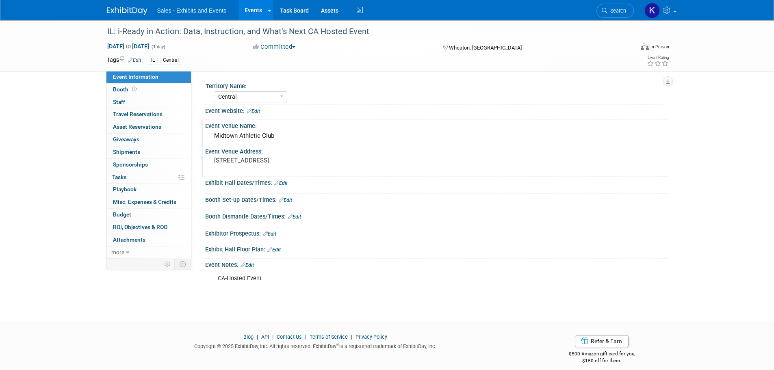
click at [212, 162] on div "503 N. County Farm Rd., Wheaton, IL" at bounding box center [301, 164] width 180 height 19
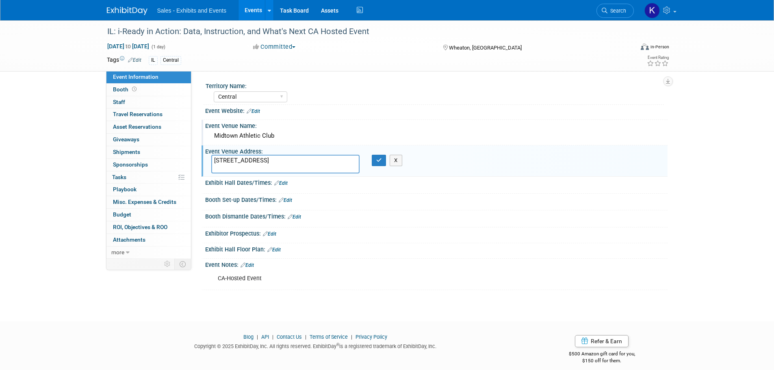
drag, startPoint x: 316, startPoint y: 161, endPoint x: 210, endPoint y: 171, distance: 106.1
click at [210, 171] on div "503 N. County Farm Rd., Wheaton, IL" at bounding box center [285, 164] width 160 height 19
type textarea "2444 N. Elston Ave, Chicago, IL 60647"
drag, startPoint x: 377, startPoint y: 161, endPoint x: 385, endPoint y: 172, distance: 13.3
click at [377, 162] on icon "button" at bounding box center [379, 160] width 6 height 5
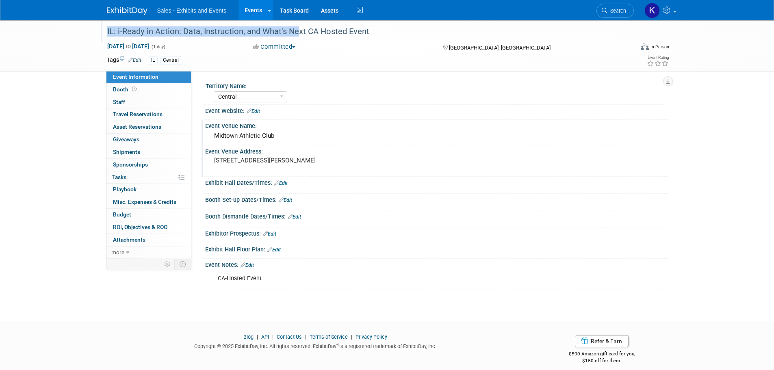
click at [296, 26] on div "IL: i-Ready in Action: Data, Instruction, and What's Next CA Hosted Event" at bounding box center [364, 31] width 527 height 22
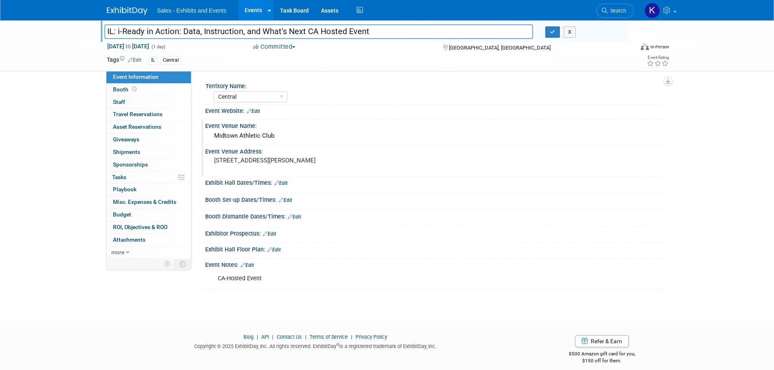
click at [307, 30] on input "IL: i-Ready in Action: Data, Instruction, and What's Next CA Hosted Event" at bounding box center [318, 31] width 429 height 14
type input "IL: i-Ready in Action: Data, Instruction, and What's Next - CA Hosted Event"
drag, startPoint x: 548, startPoint y: 32, endPoint x: 530, endPoint y: 43, distance: 21.5
click at [549, 34] on button "button" at bounding box center [552, 31] width 15 height 11
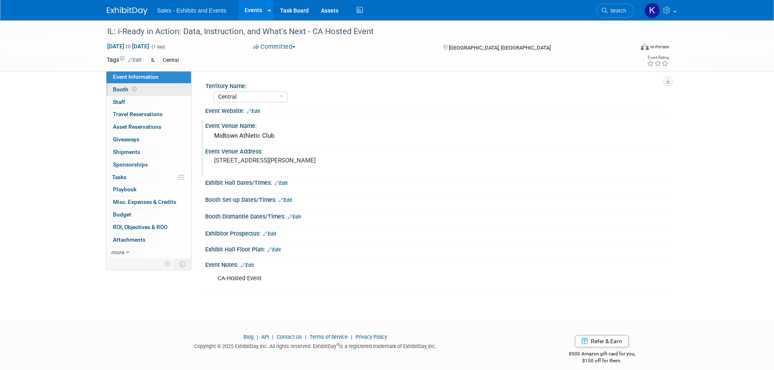
click at [127, 89] on span "Booth" at bounding box center [125, 89] width 25 height 6
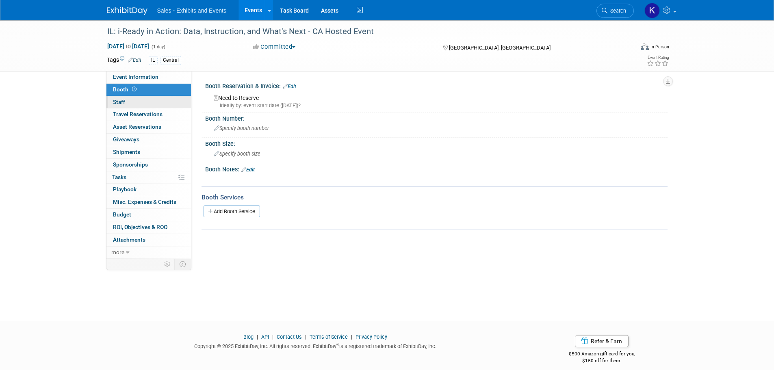
click at [122, 102] on span "Staff 0" at bounding box center [119, 102] width 12 height 6
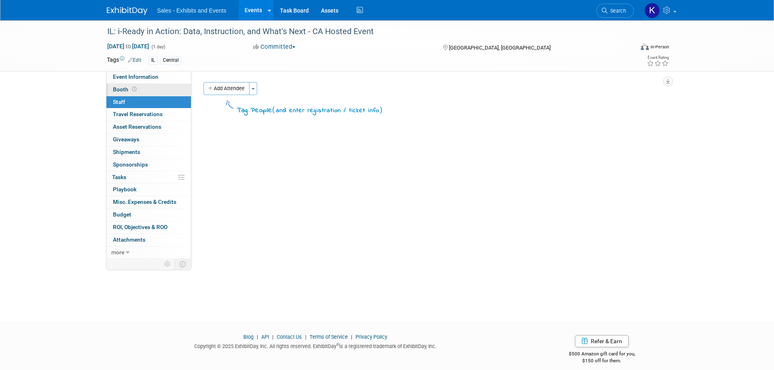
click at [119, 91] on span "Booth" at bounding box center [125, 89] width 25 height 6
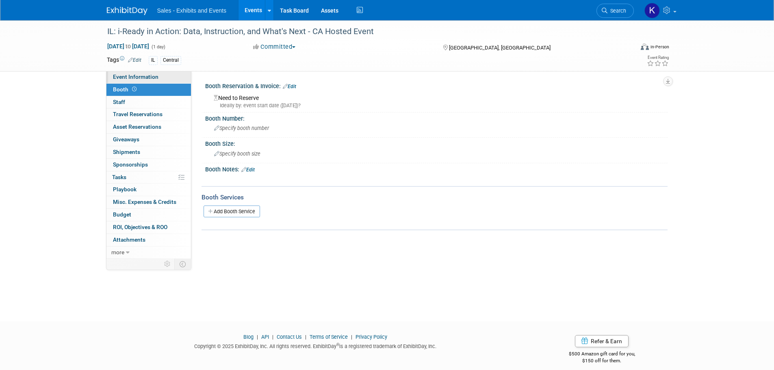
click at [123, 78] on span "Event Information" at bounding box center [135, 77] width 45 height 6
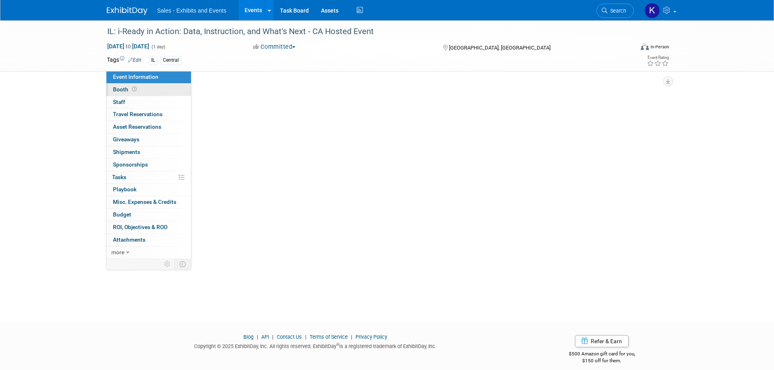
select select "Central"
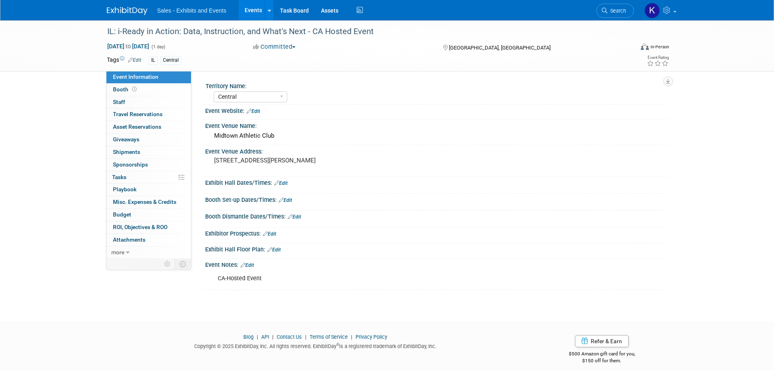
click at [127, 11] on img at bounding box center [127, 11] width 41 height 8
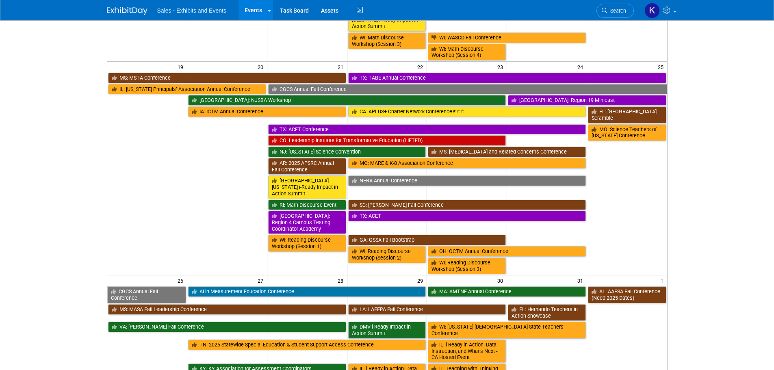
scroll to position [528, 0]
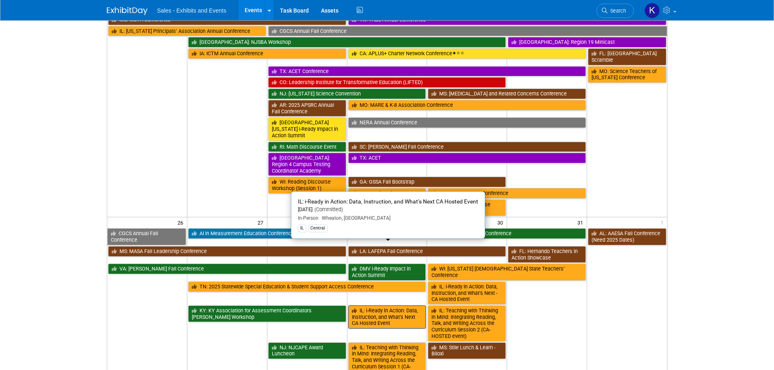
click at [395, 305] on link "IL: i-Ready in Action: Data, Instruction, and What’s Next CA Hosted Event" at bounding box center [387, 316] width 78 height 23
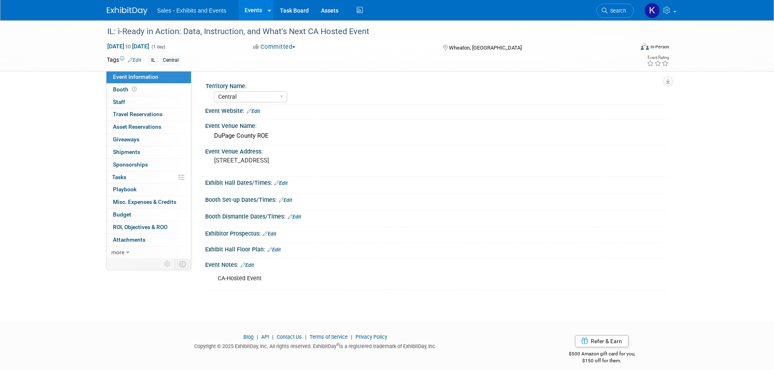
select select "Central"
click at [303, 33] on div "IL: i-Ready in Action: Data, Instruction, and What's Next CA Hosted Event" at bounding box center [362, 31] width 517 height 15
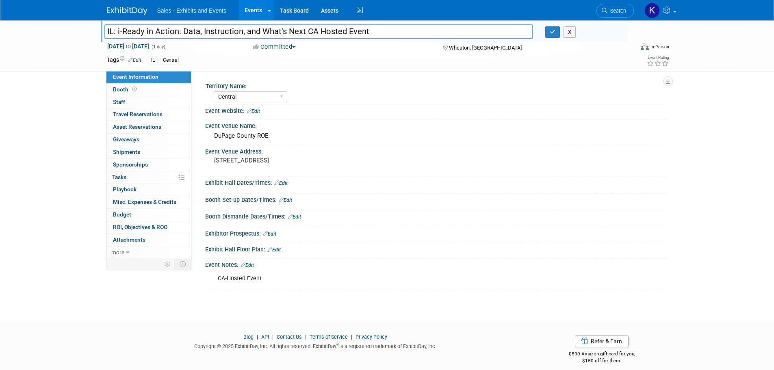
drag, startPoint x: 305, startPoint y: 32, endPoint x: 318, endPoint y: 37, distance: 13.3
click at [305, 32] on input "IL: i-Ready in Action: Data, Instruction, and What's Next CA Hosted Event" at bounding box center [318, 31] width 429 height 14
type input "IL: i-Ready in Action: Data, Instruction, and What's Next - CA Hosted Event"
click at [556, 37] on button "button" at bounding box center [552, 31] width 15 height 11
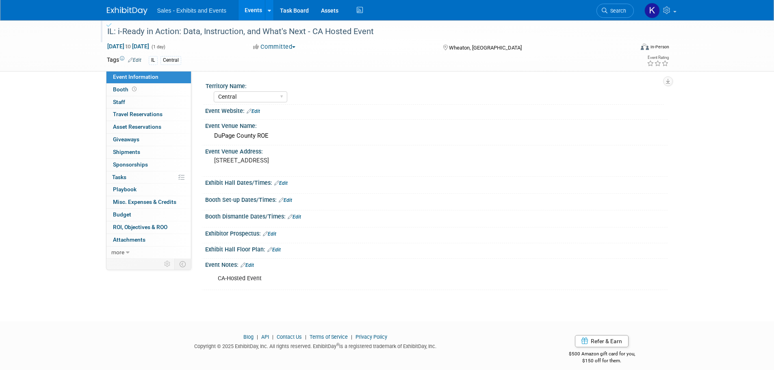
click at [128, 10] on img at bounding box center [127, 11] width 41 height 8
